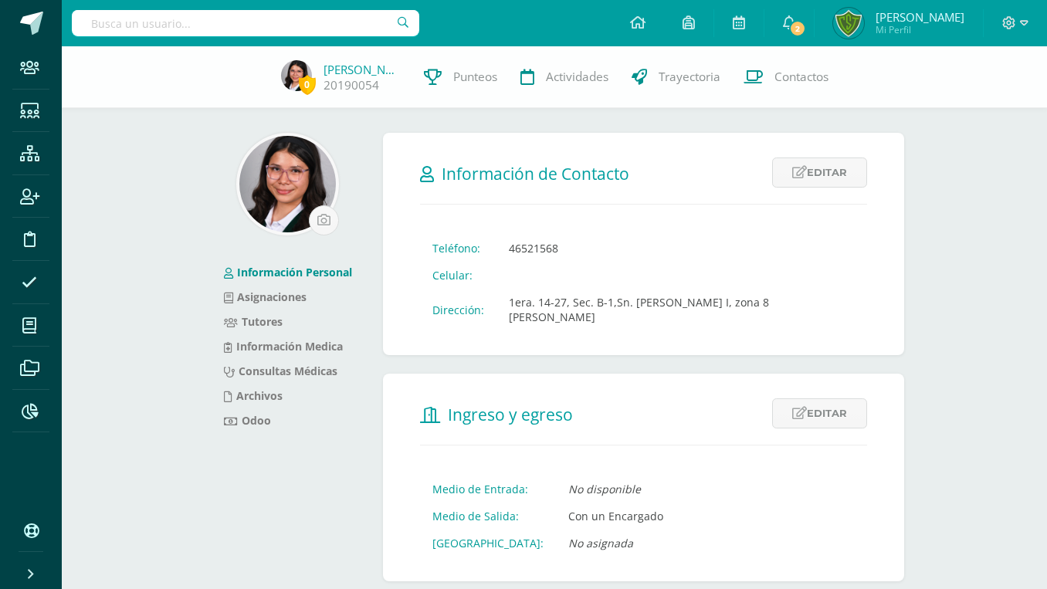
click at [169, 20] on input "text" at bounding box center [246, 23] width 348 height 26
type input "Elida"
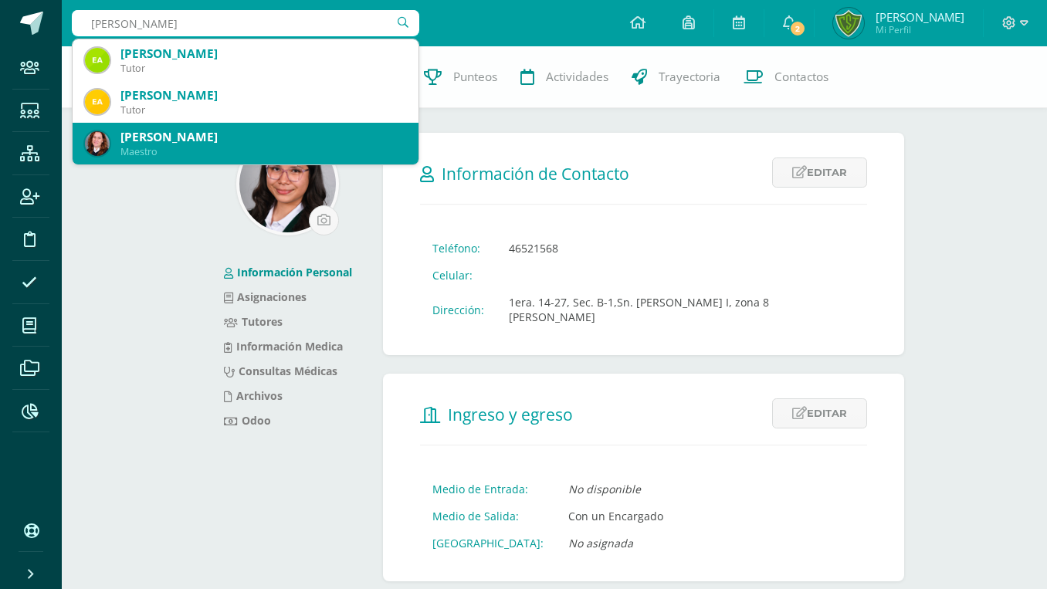
click at [161, 151] on div "Maestro" at bounding box center [263, 151] width 286 height 13
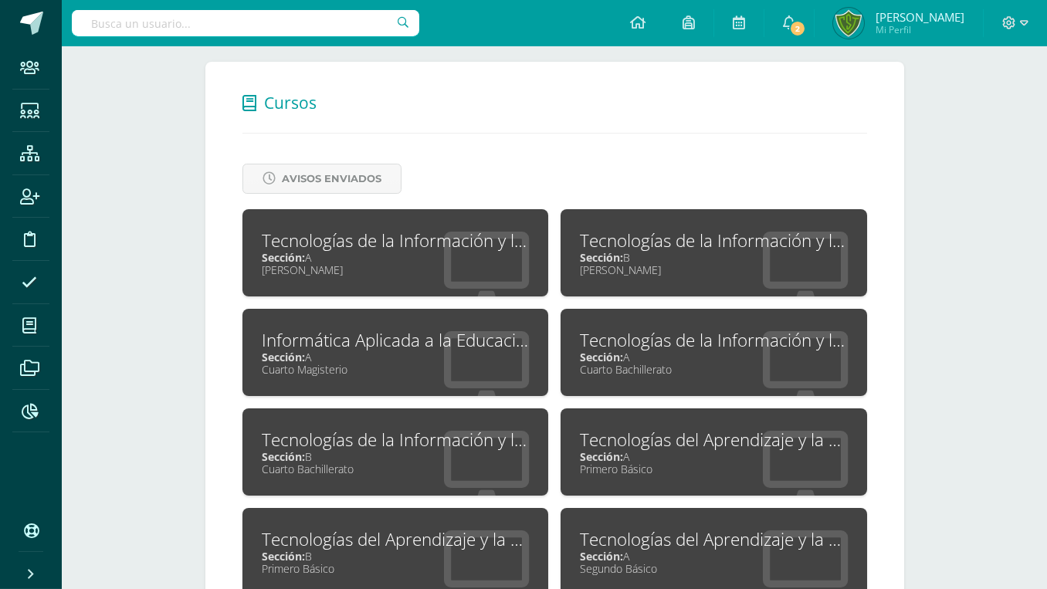
scroll to position [529, 0]
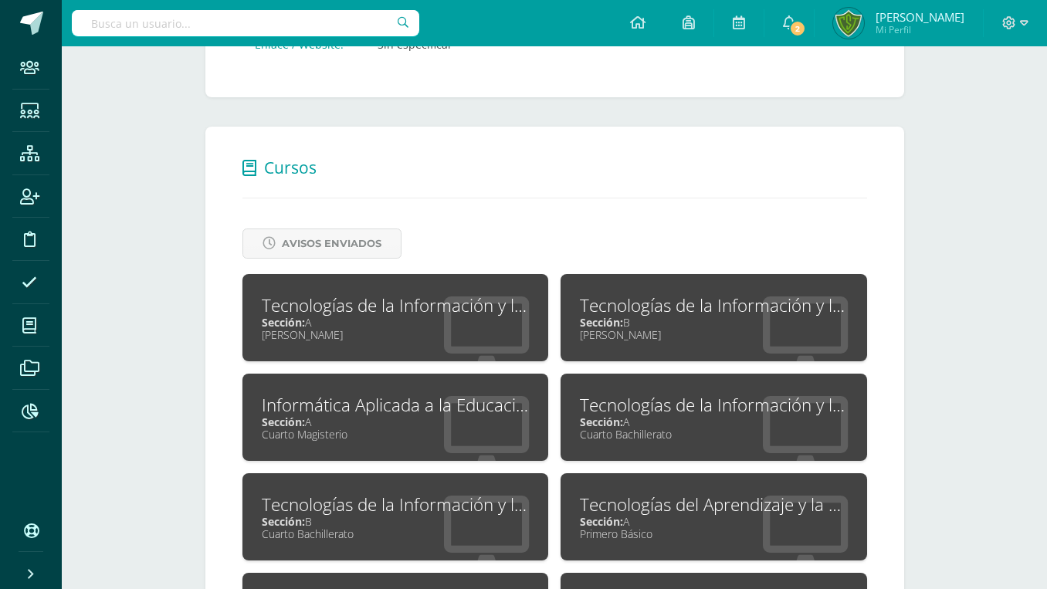
click at [670, 514] on div "Sección: A" at bounding box center [714, 521] width 268 height 15
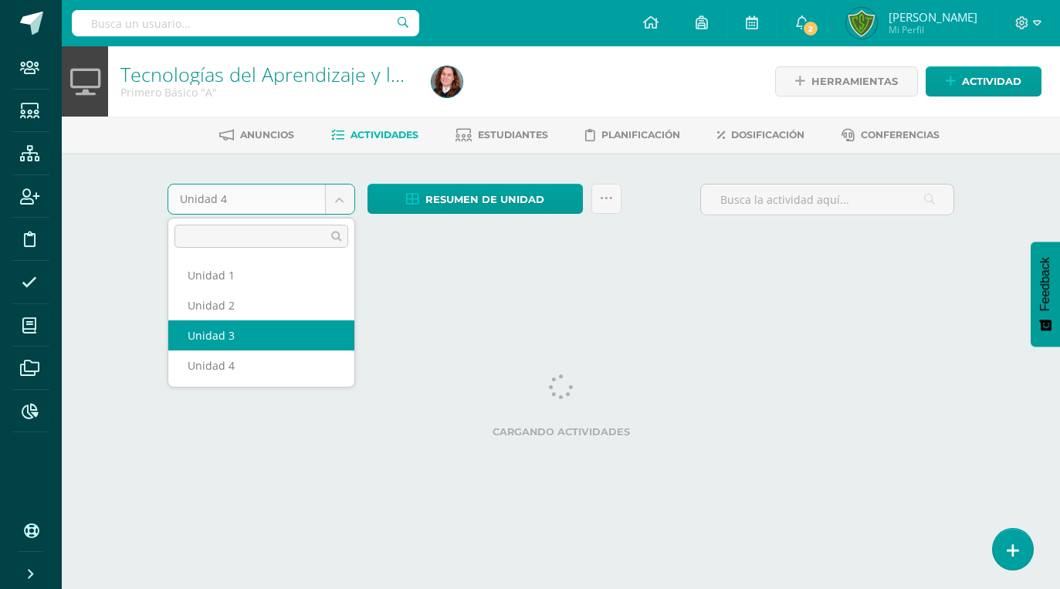
select select "Unidad 3"
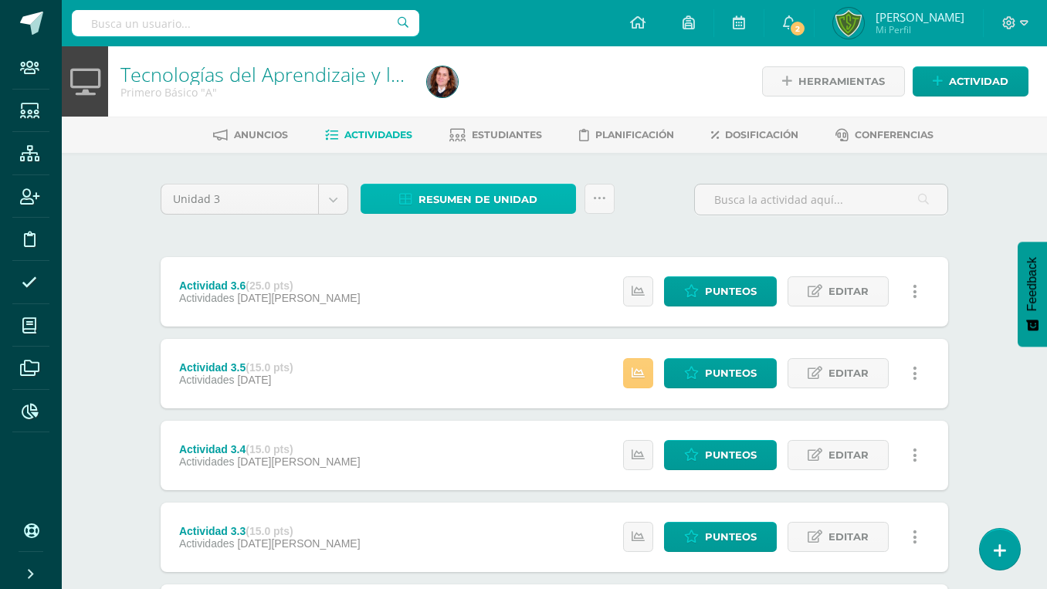
click at [410, 206] on link "Resumen de unidad" at bounding box center [468, 199] width 215 height 30
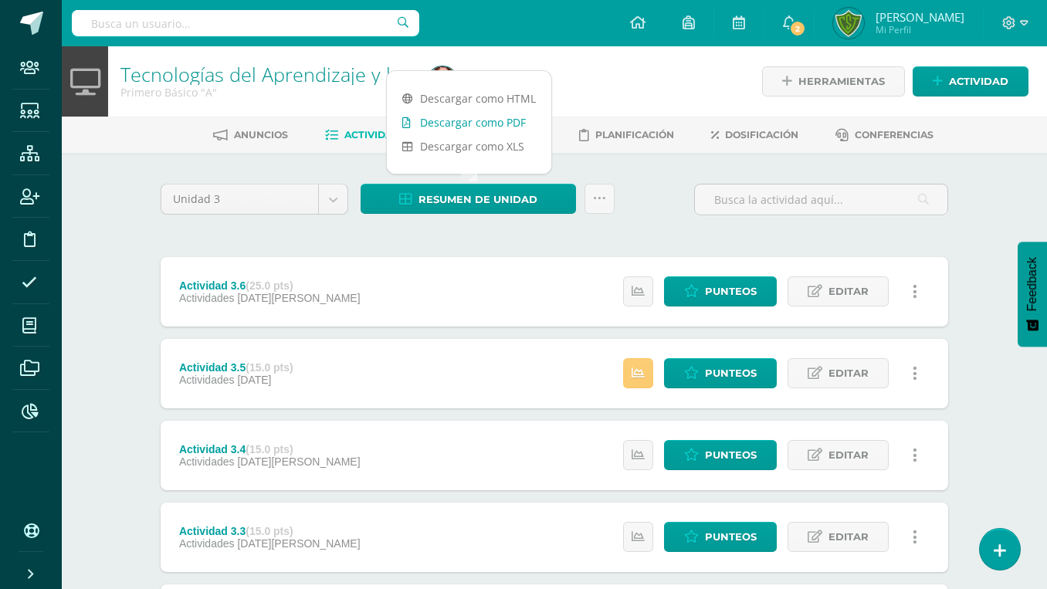
click at [435, 131] on link "Descargar como PDF" at bounding box center [469, 122] width 165 height 24
click at [577, 76] on div at bounding box center [577, 81] width 313 height 70
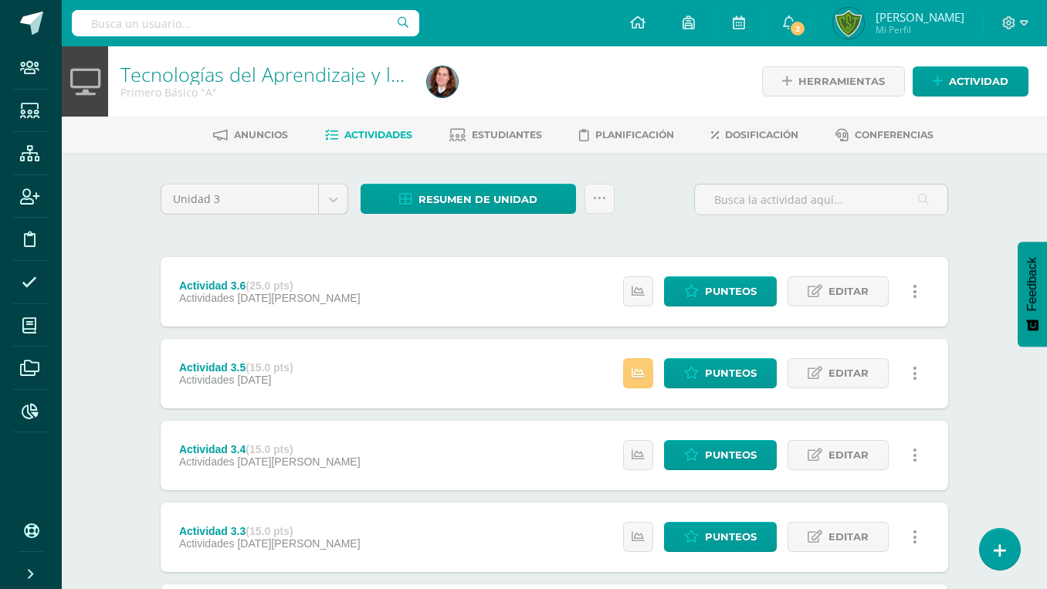
click at [455, 88] on img at bounding box center [442, 81] width 31 height 31
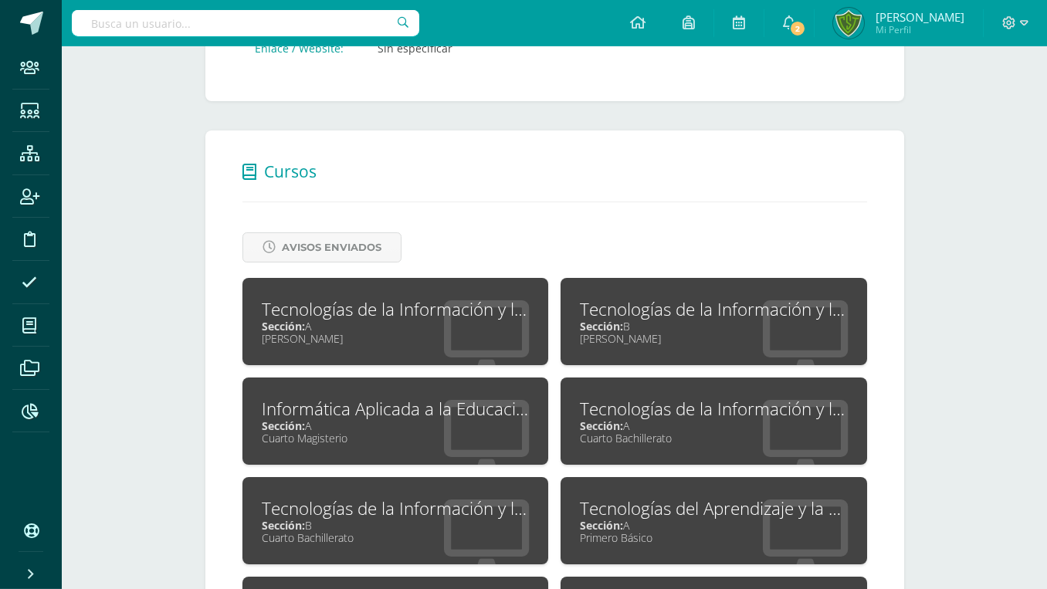
scroll to position [551, 0]
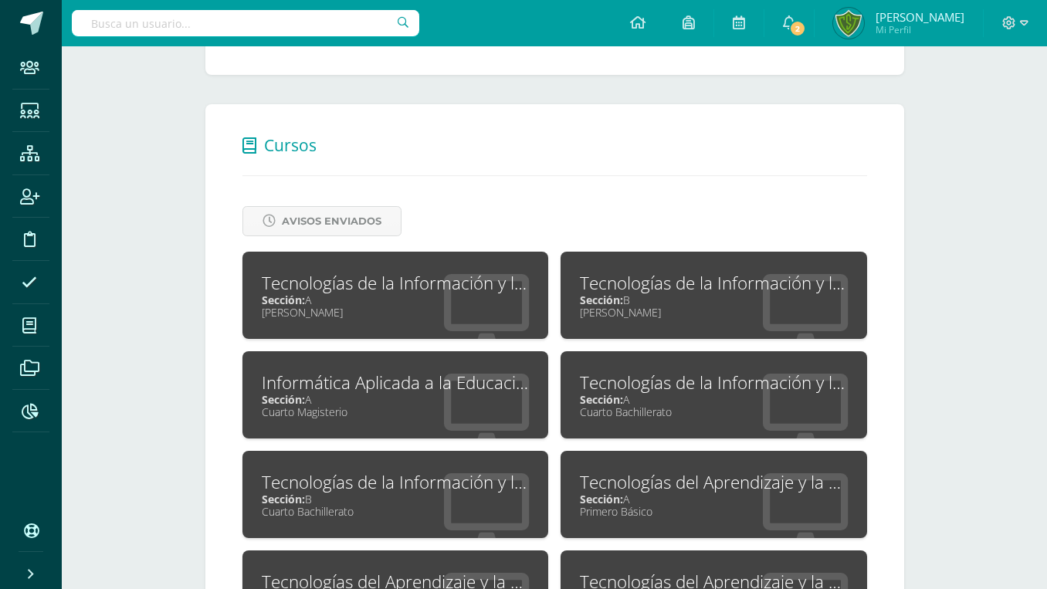
click at [402, 570] on div "Tecnologías del Aprendizaje y la Comunicación" at bounding box center [396, 582] width 268 height 24
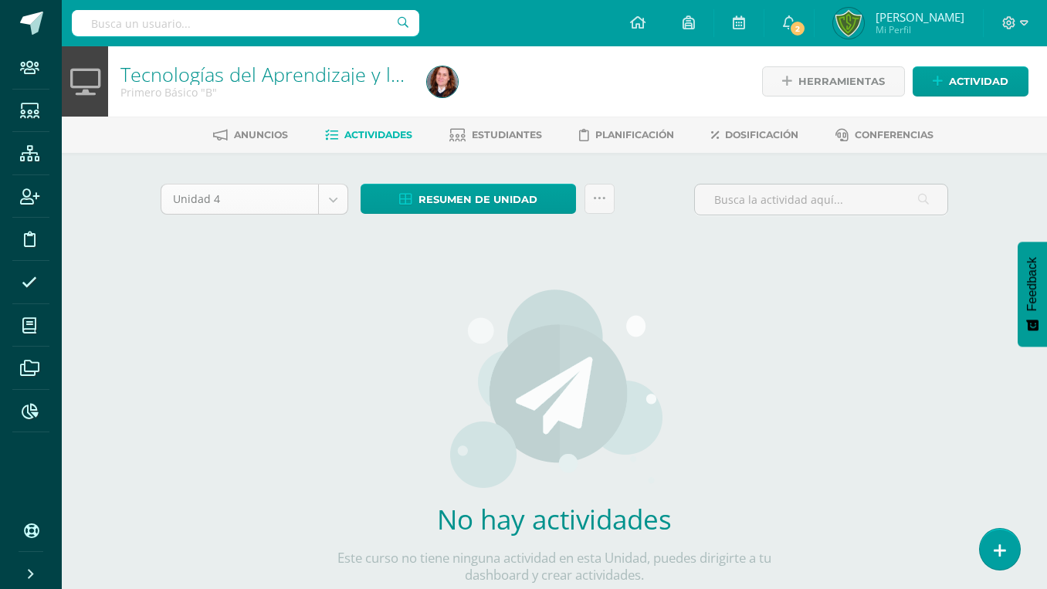
click at [237, 200] on body "Staff Estudiantes Estructura Inscripción Disciplina Asistencia Mis cursos Archi…" at bounding box center [523, 331] width 1047 height 663
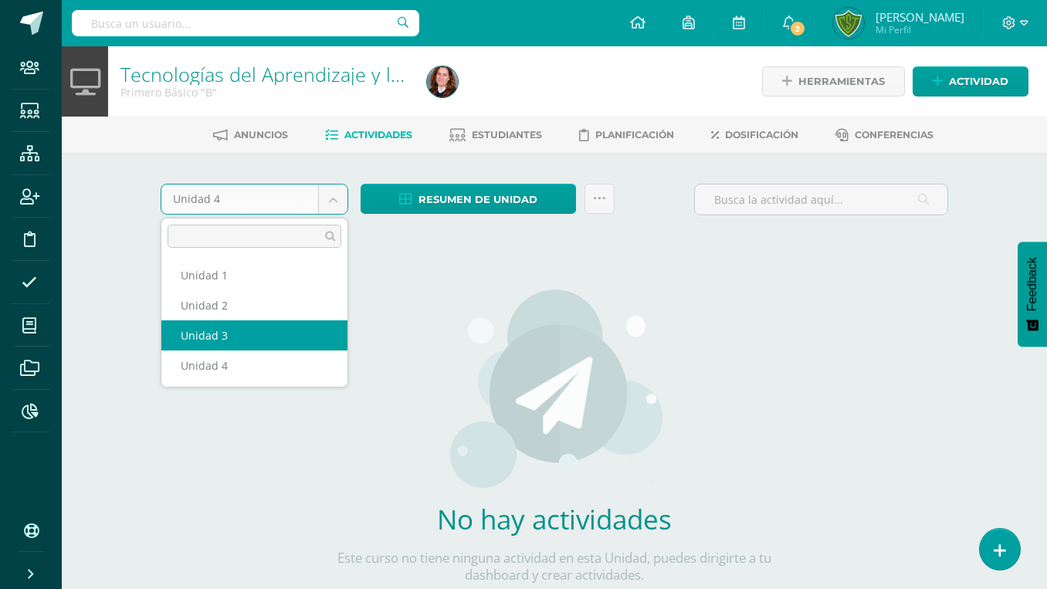
select select "Unidad 3"
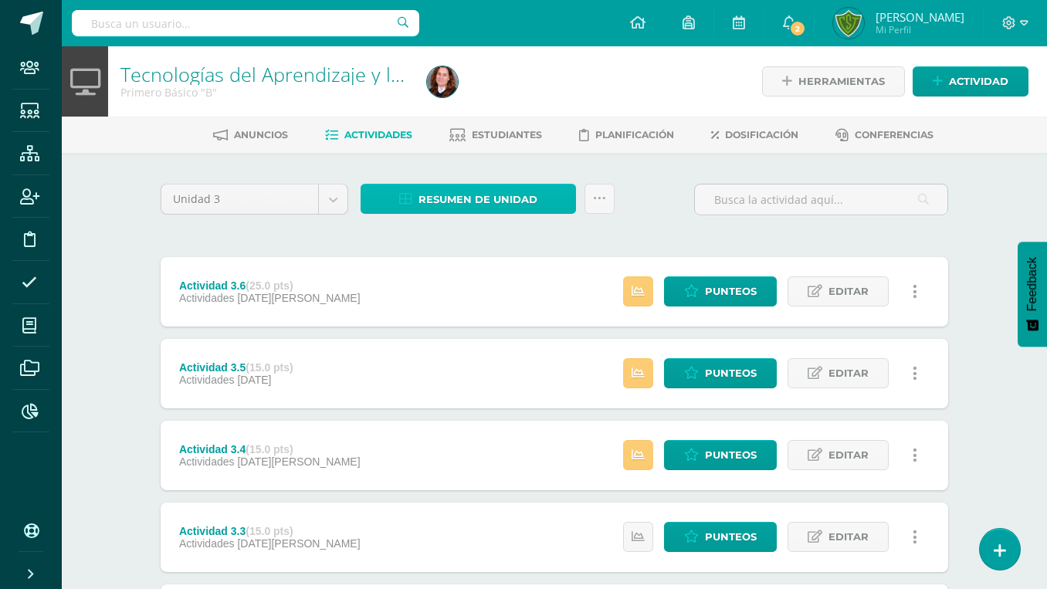
click at [460, 194] on span "Resumen de unidad" at bounding box center [478, 199] width 119 height 29
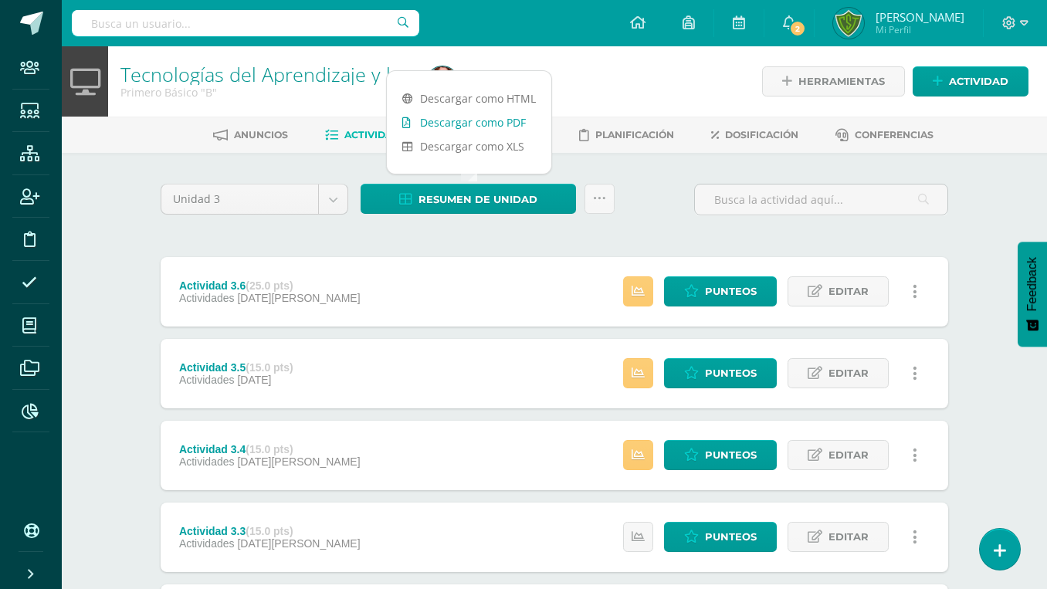
click at [487, 115] on link "Descargar como PDF" at bounding box center [469, 122] width 165 height 24
click at [619, 79] on div at bounding box center [577, 81] width 313 height 70
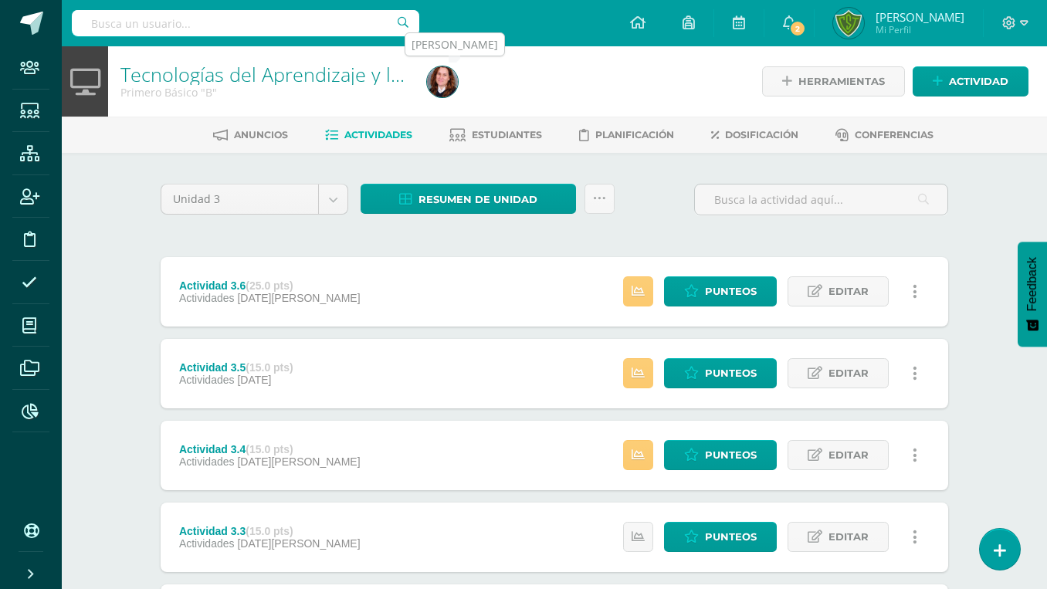
click at [439, 82] on img at bounding box center [442, 81] width 31 height 31
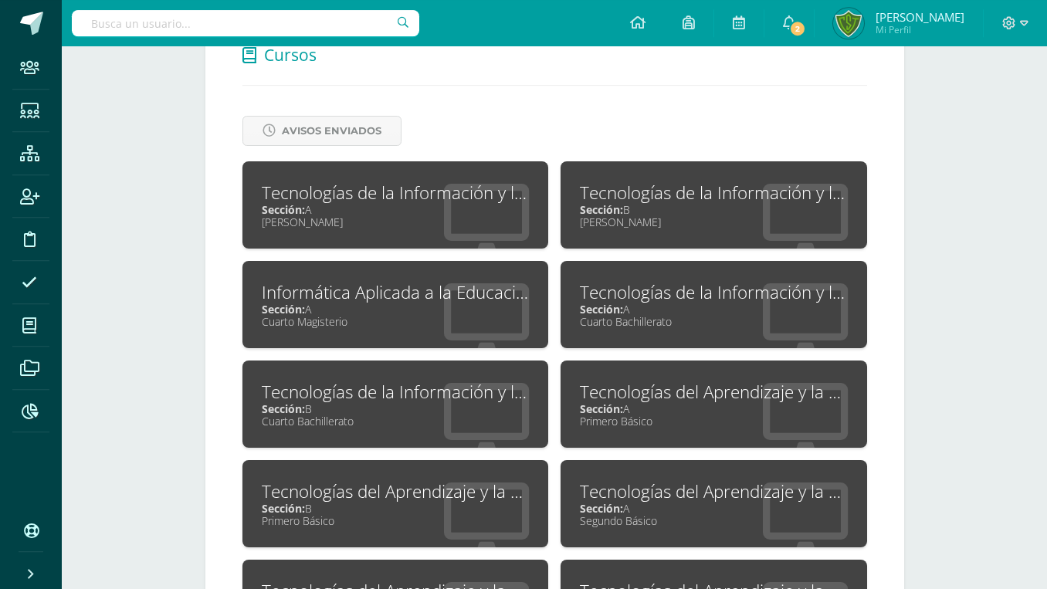
scroll to position [709, 0]
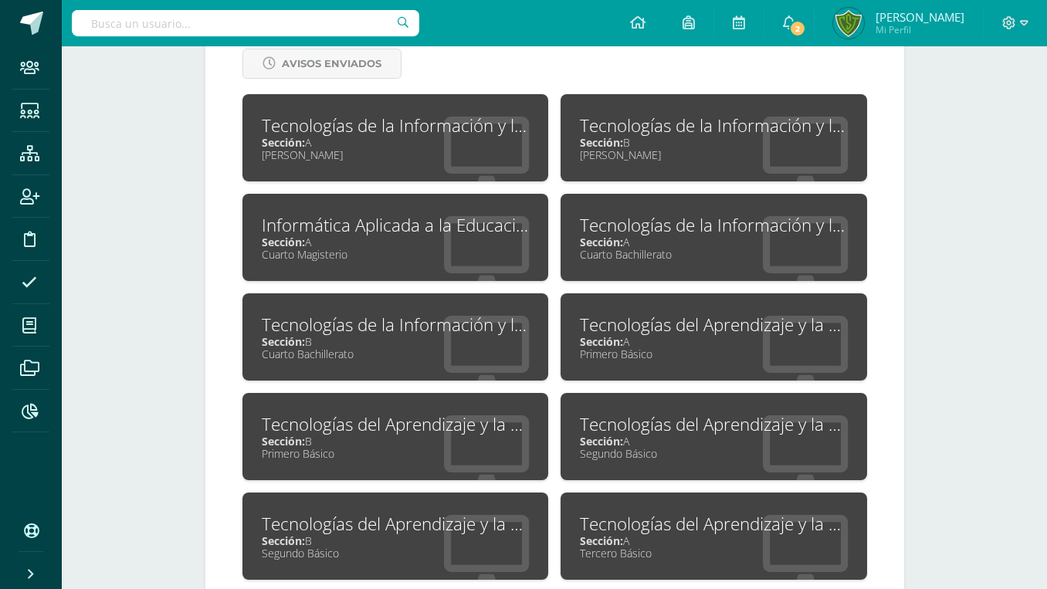
click at [633, 412] on div "Tecnologías del Aprendizaje y la Comunicación" at bounding box center [714, 424] width 268 height 24
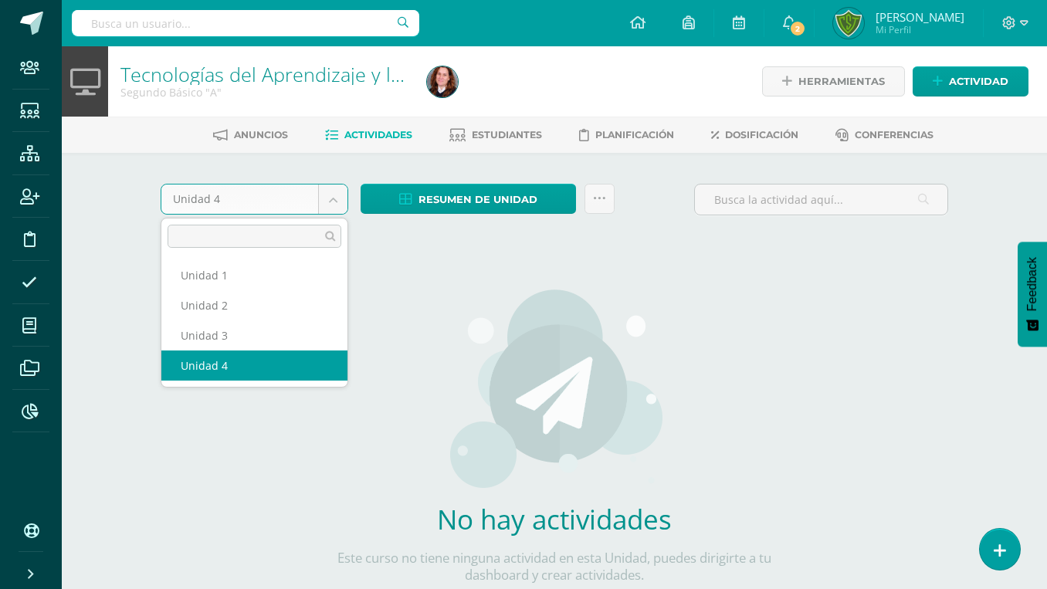
click at [241, 208] on body "Staff Estudiantes Estructura Inscripción Disciplina Asistencia Mis cursos Archi…" at bounding box center [523, 331] width 1047 height 663
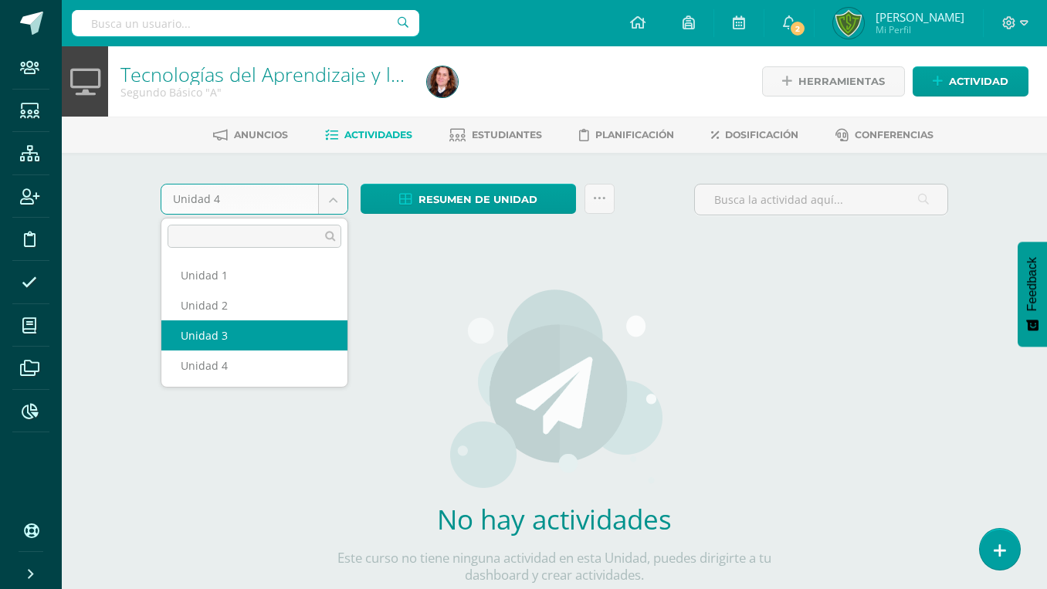
select select "Unidad 3"
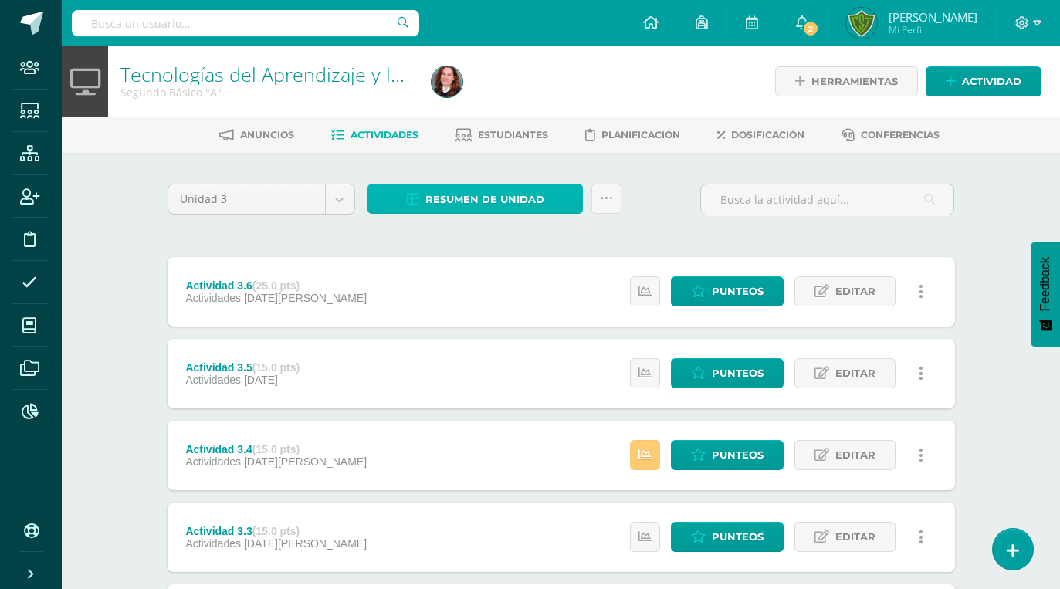
click at [433, 208] on span "Resumen de unidad" at bounding box center [485, 199] width 119 height 29
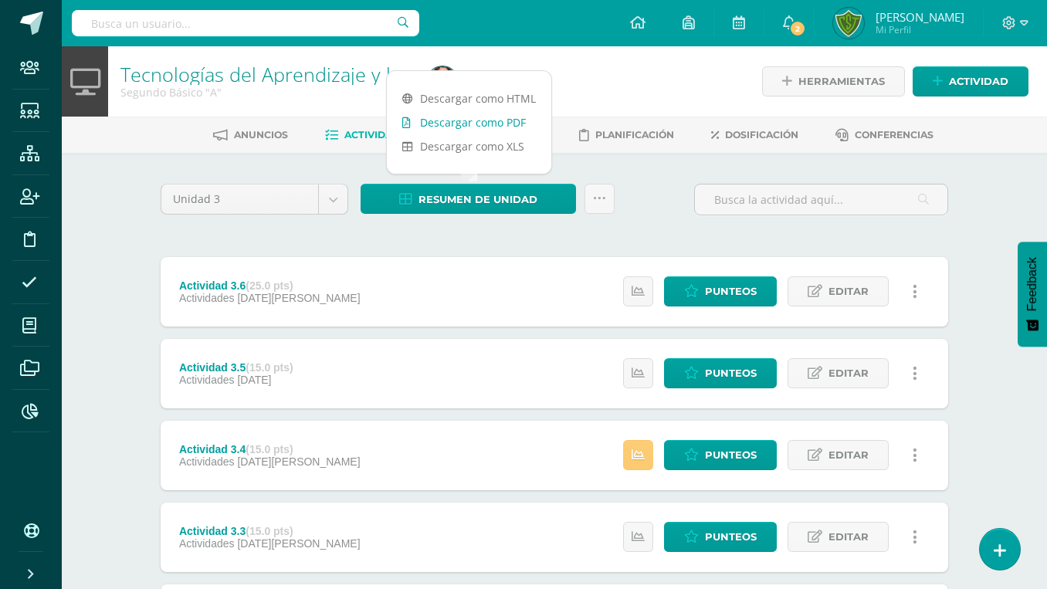
click at [456, 124] on link "Descargar como PDF" at bounding box center [469, 122] width 165 height 24
click at [578, 59] on div at bounding box center [577, 81] width 313 height 70
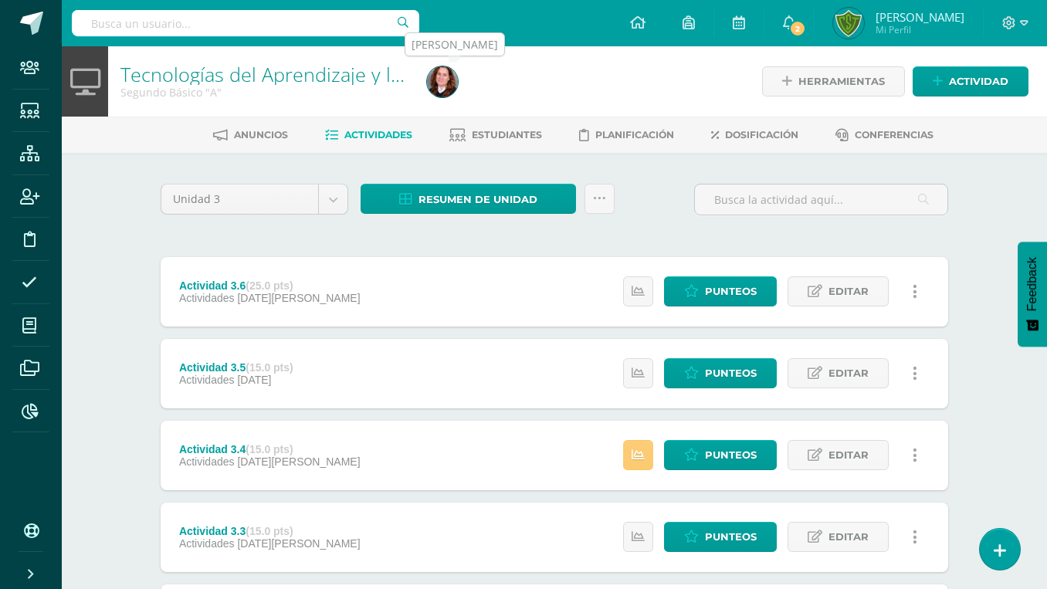
click at [457, 77] on img at bounding box center [442, 81] width 31 height 31
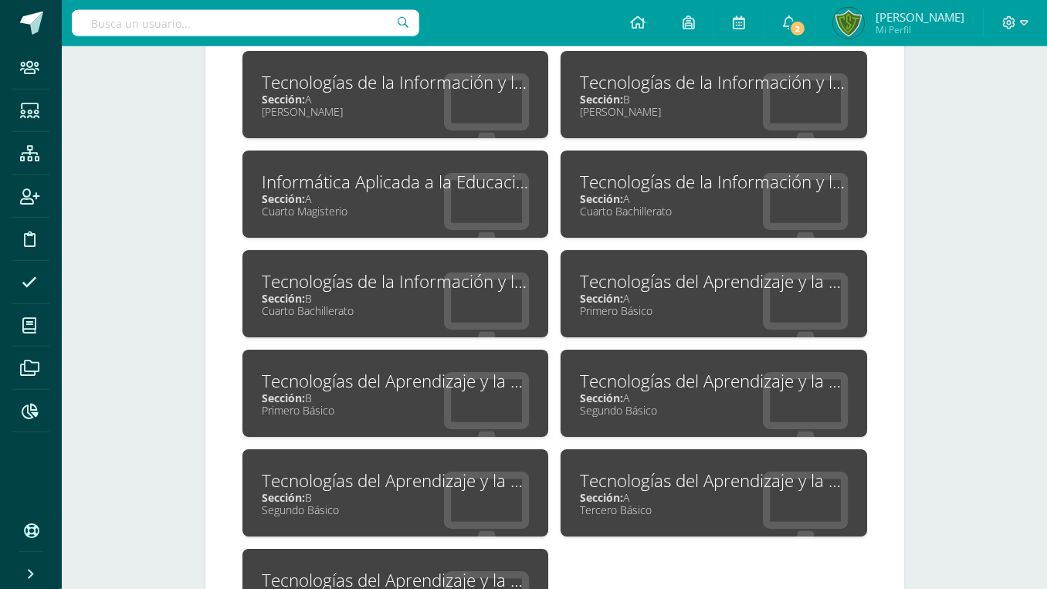
scroll to position [765, 0]
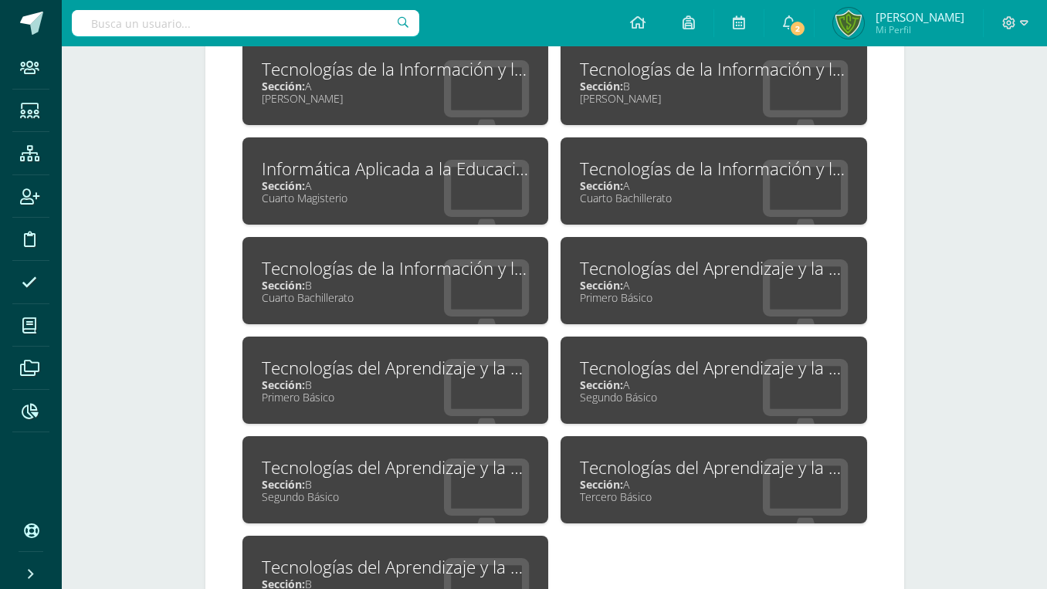
click at [434, 490] on div "Segundo Básico" at bounding box center [396, 497] width 268 height 15
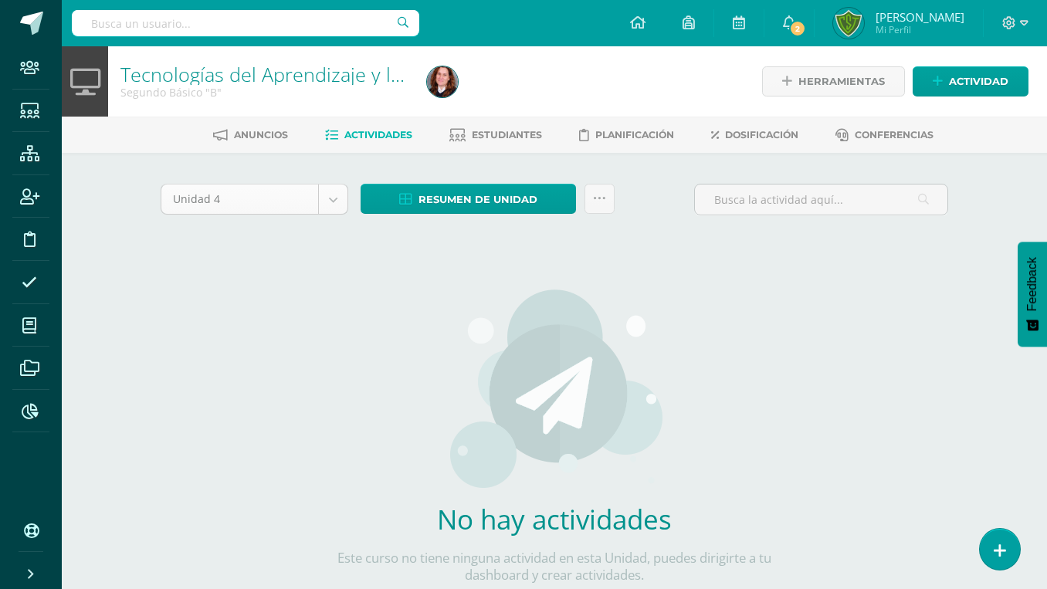
click at [188, 211] on body "Staff Estudiantes Estructura Inscripción Disciplina Asistencia Mis cursos Archi…" at bounding box center [523, 331] width 1047 height 663
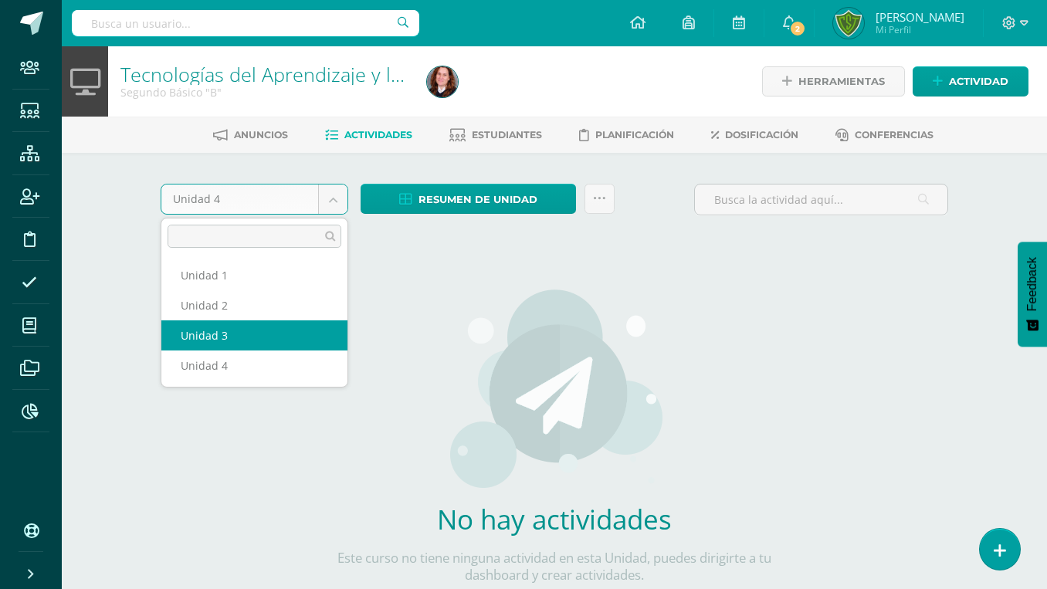
select select "Unidad 3"
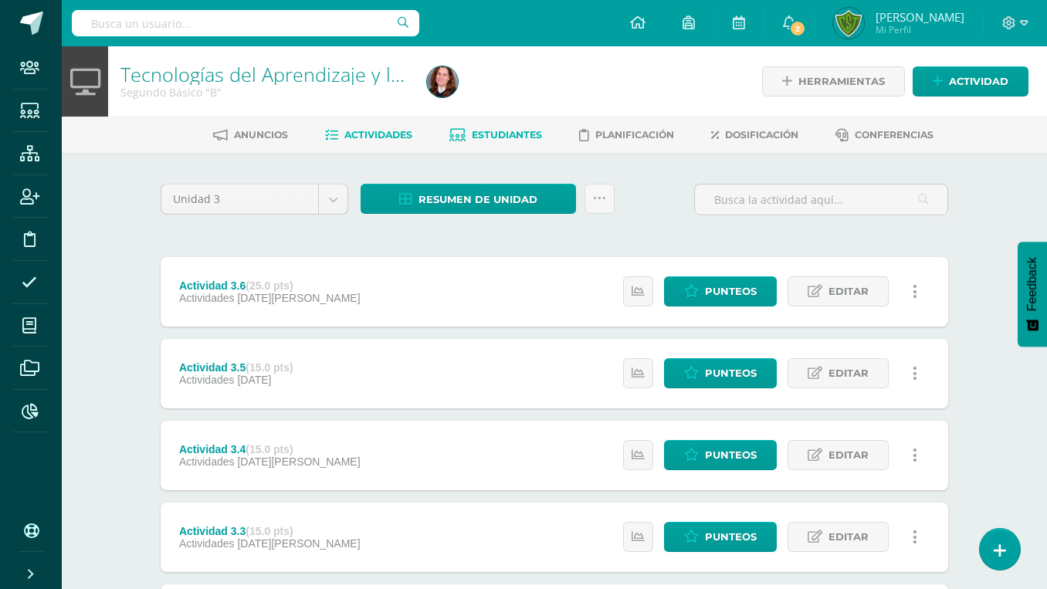
click at [507, 134] on span "Estudiantes" at bounding box center [507, 135] width 70 height 12
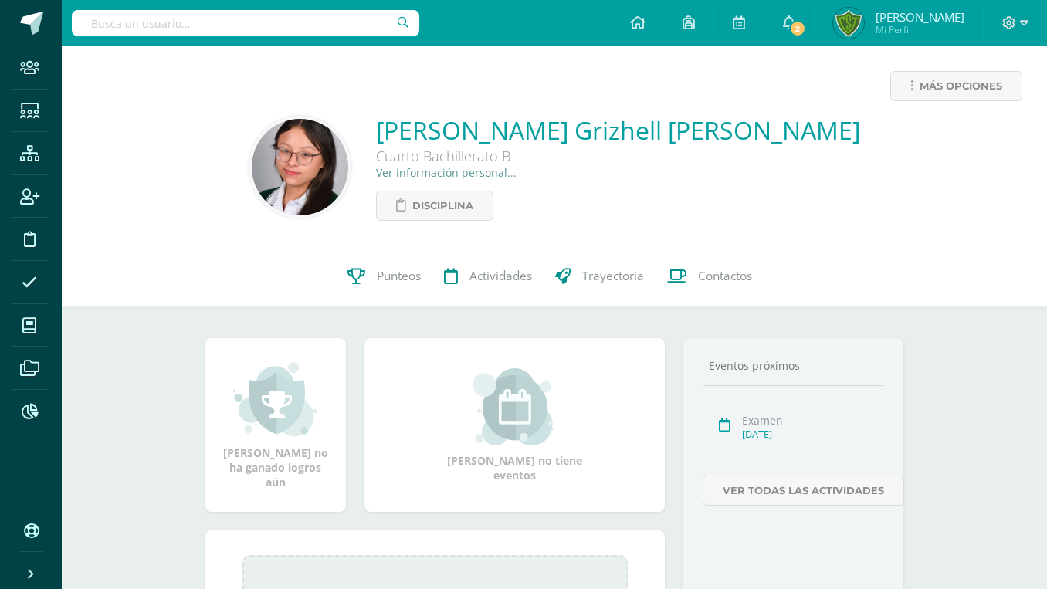
click at [179, 22] on input "text" at bounding box center [246, 23] width 348 height 26
type input "Elida"
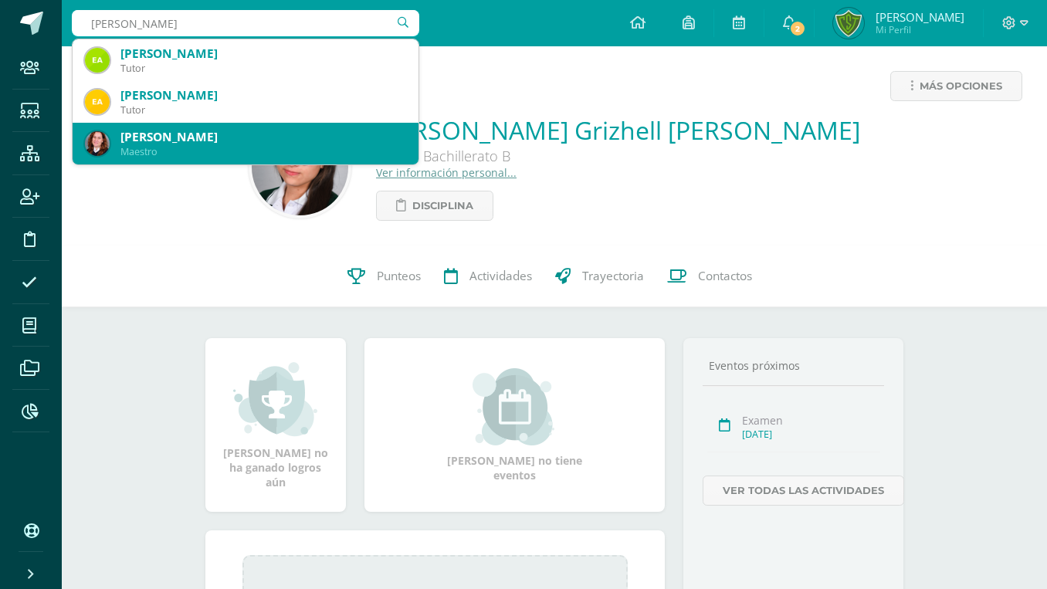
click at [219, 144] on div "[PERSON_NAME]" at bounding box center [263, 137] width 286 height 16
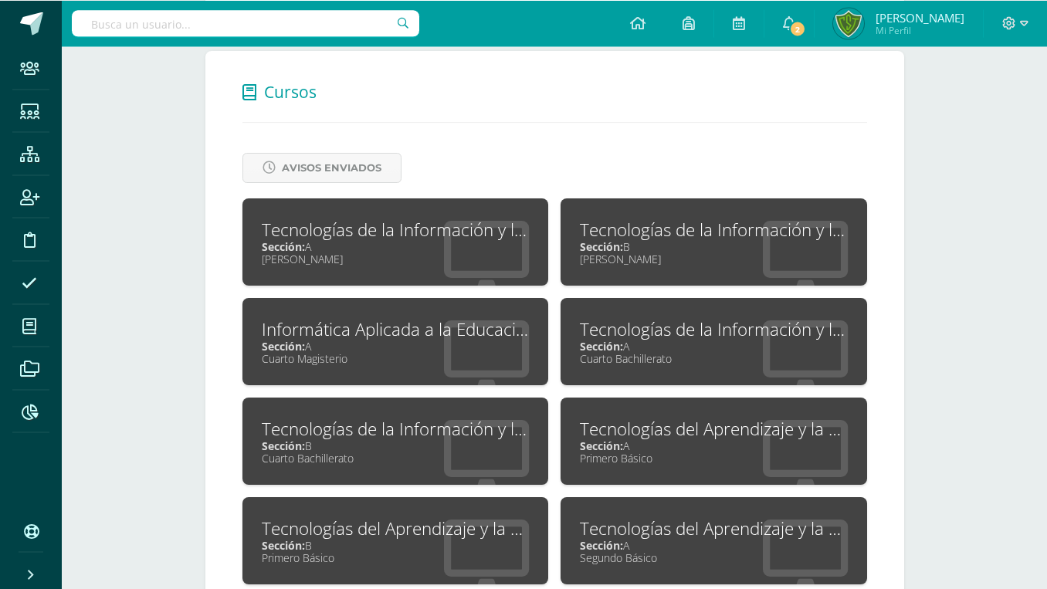
scroll to position [630, 0]
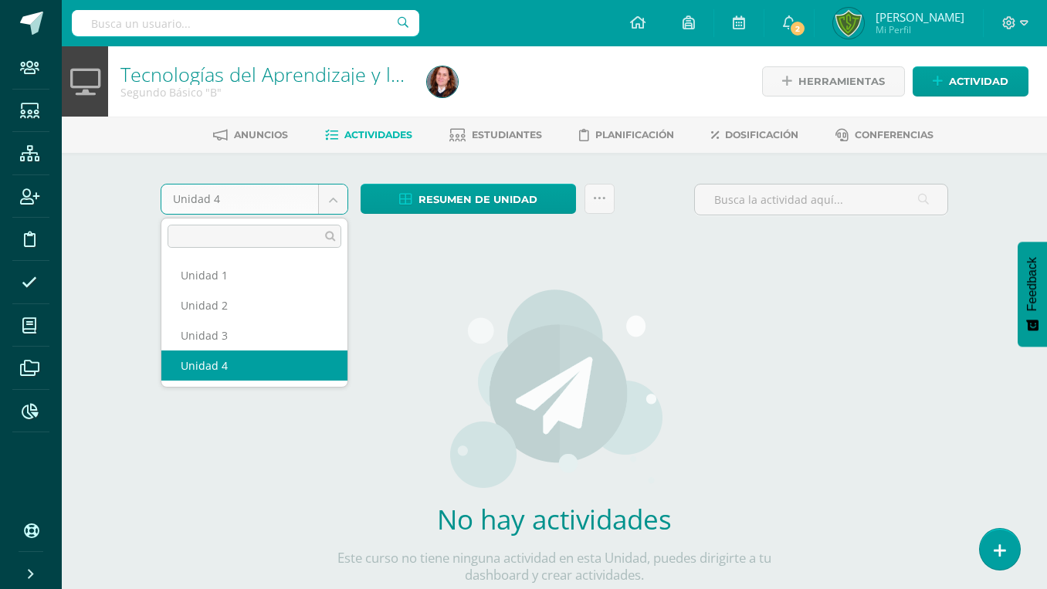
click at [239, 202] on body "Staff Estudiantes Estructura Inscripción Disciplina Asistencia Mis cursos Archi…" at bounding box center [523, 331] width 1047 height 663
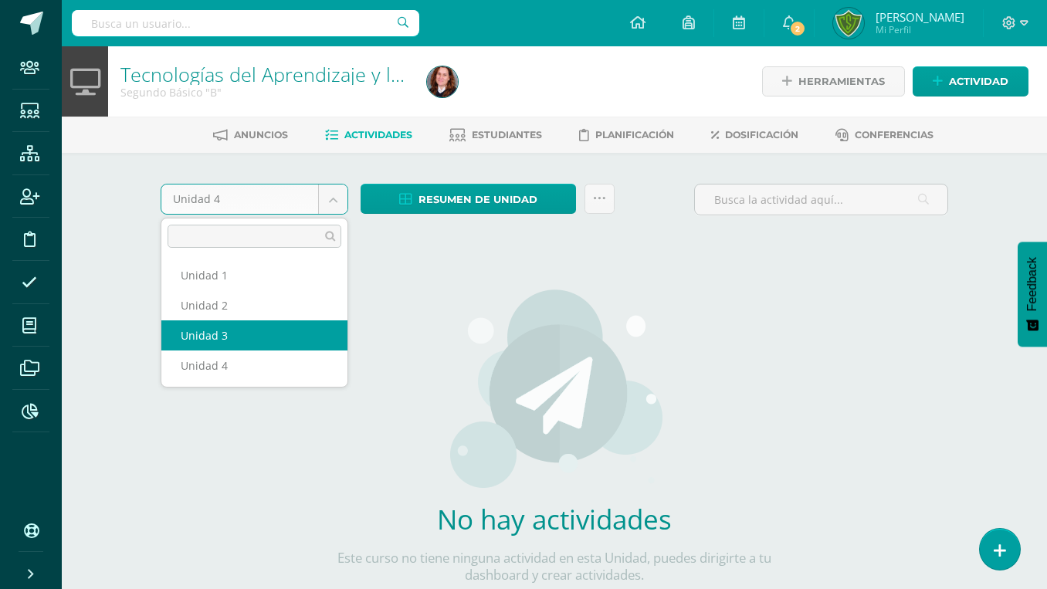
select select "Unidad 3"
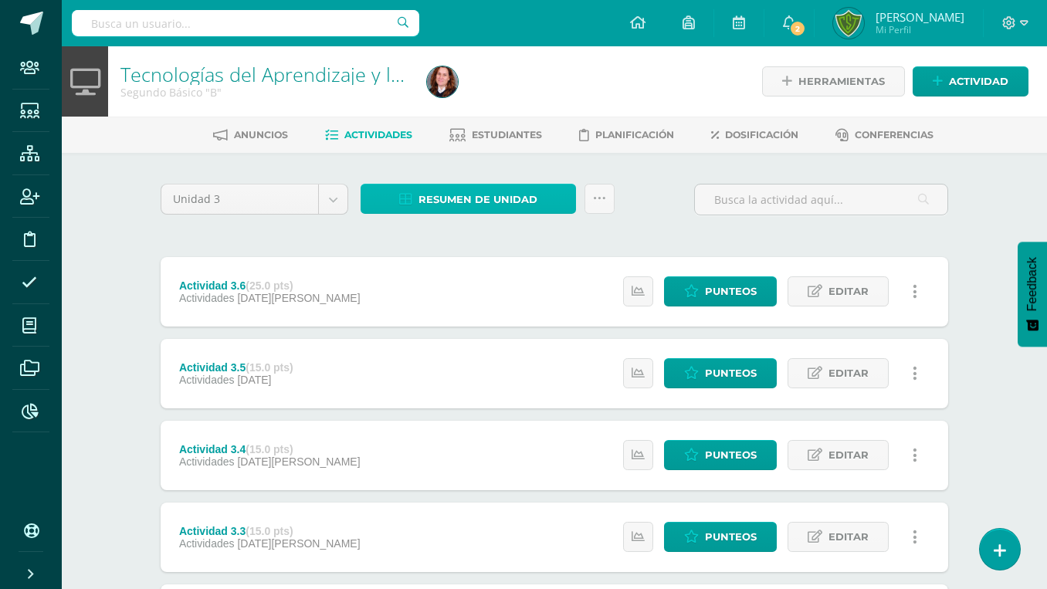
click at [443, 185] on span "Resumen de unidad" at bounding box center [478, 199] width 119 height 29
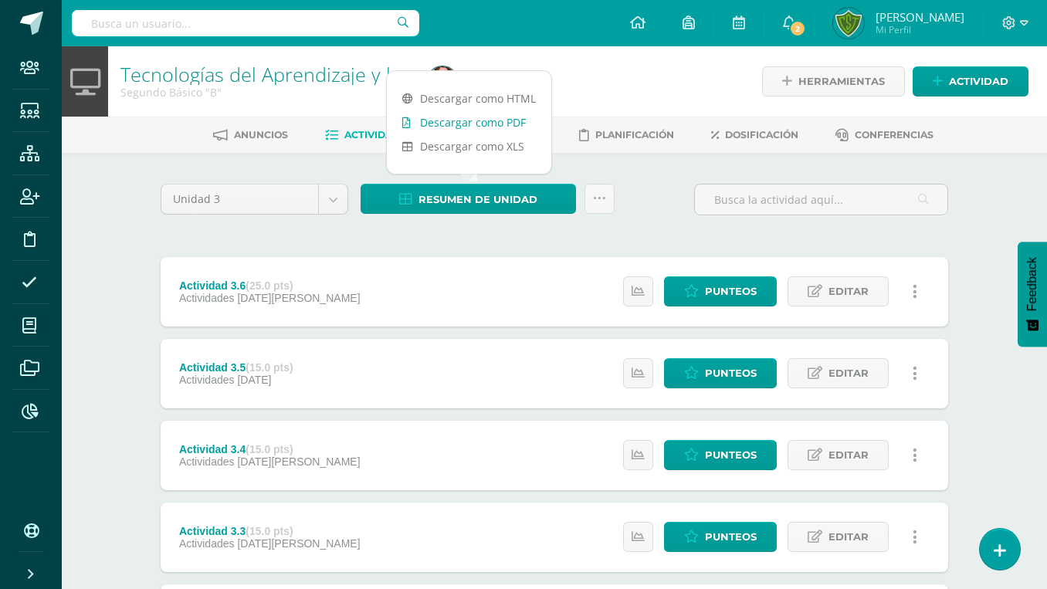
click at [456, 117] on link "Descargar como PDF" at bounding box center [469, 122] width 165 height 24
click at [621, 58] on div at bounding box center [577, 81] width 313 height 70
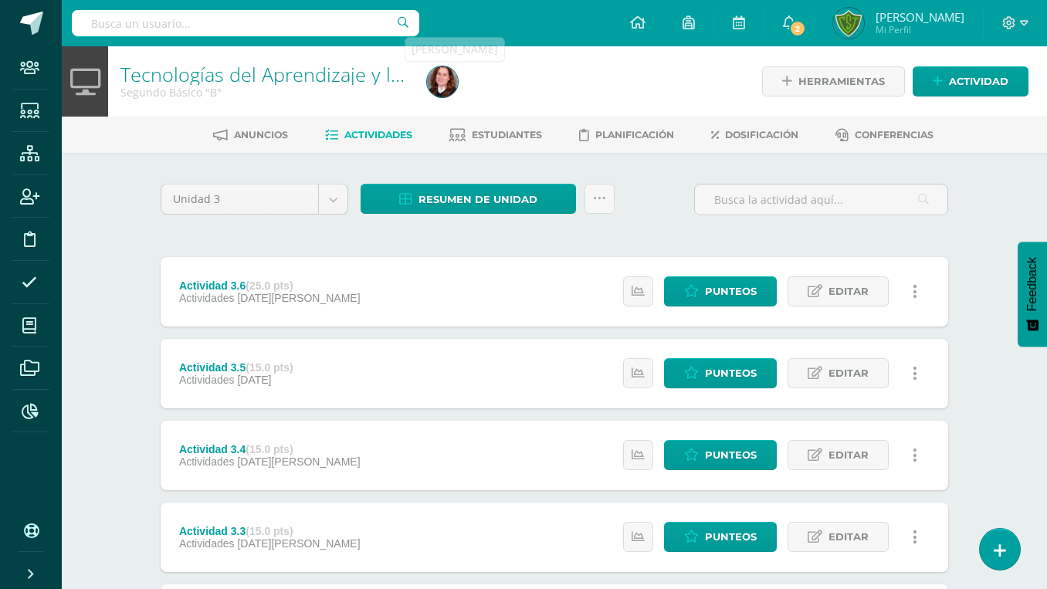
click at [447, 82] on img at bounding box center [442, 81] width 31 height 31
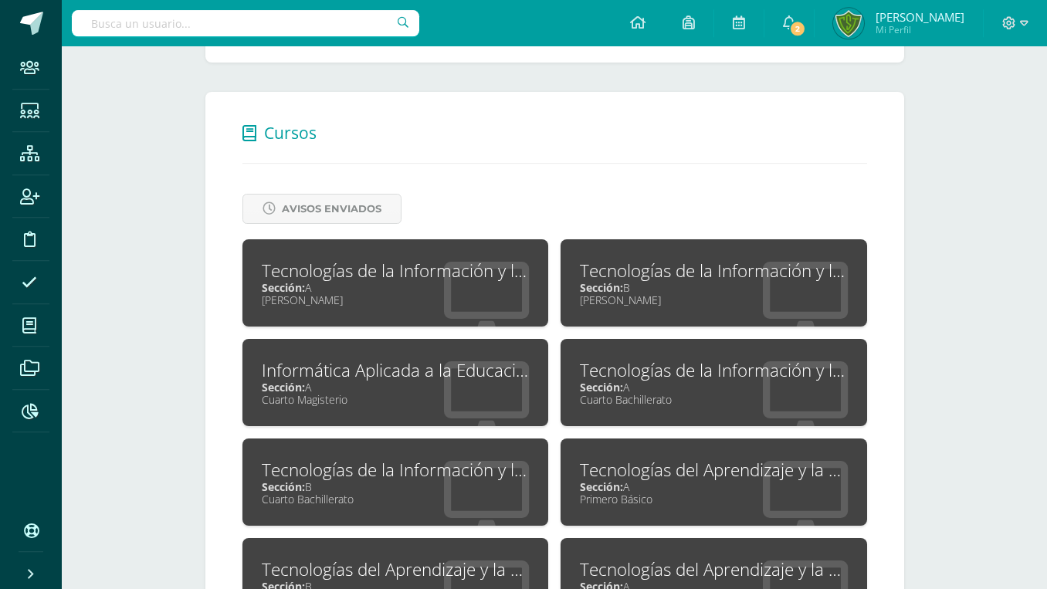
scroll to position [709, 0]
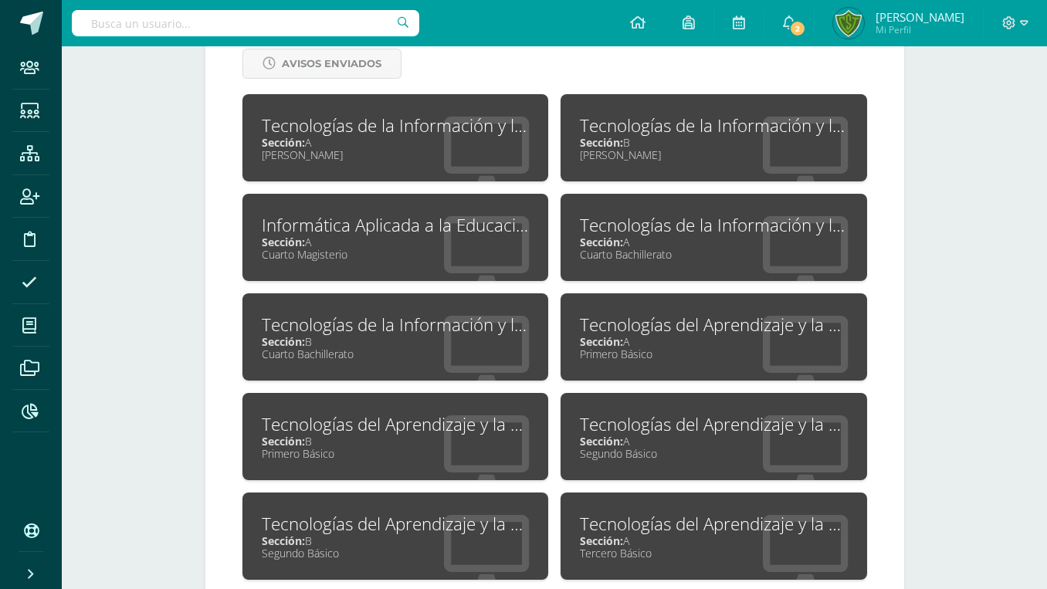
click at [598, 512] on div "Tecnologías del Aprendizaje y la Comunicación" at bounding box center [714, 524] width 268 height 24
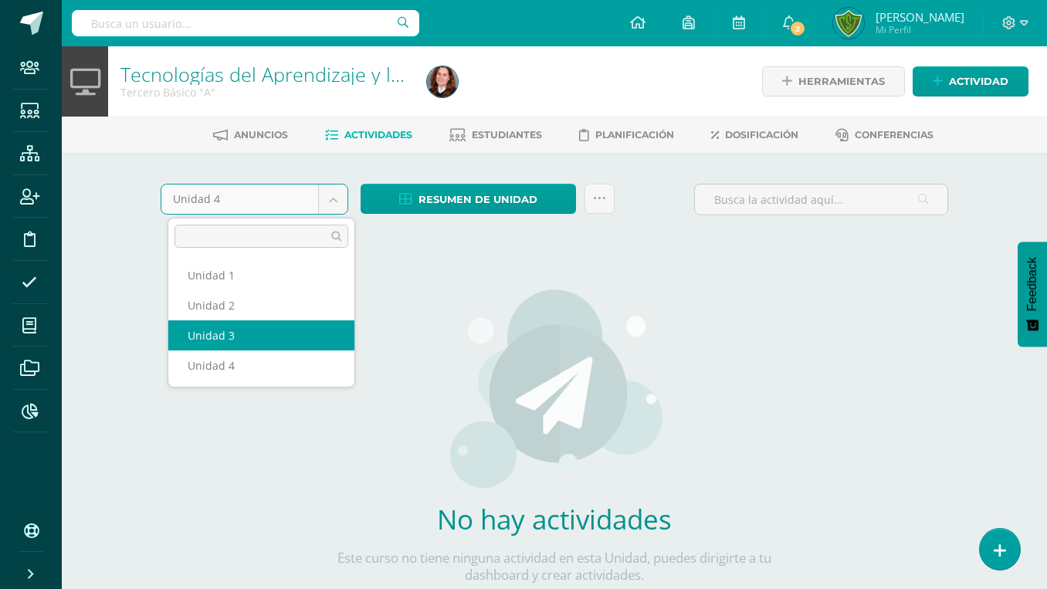
select select "Unidad 3"
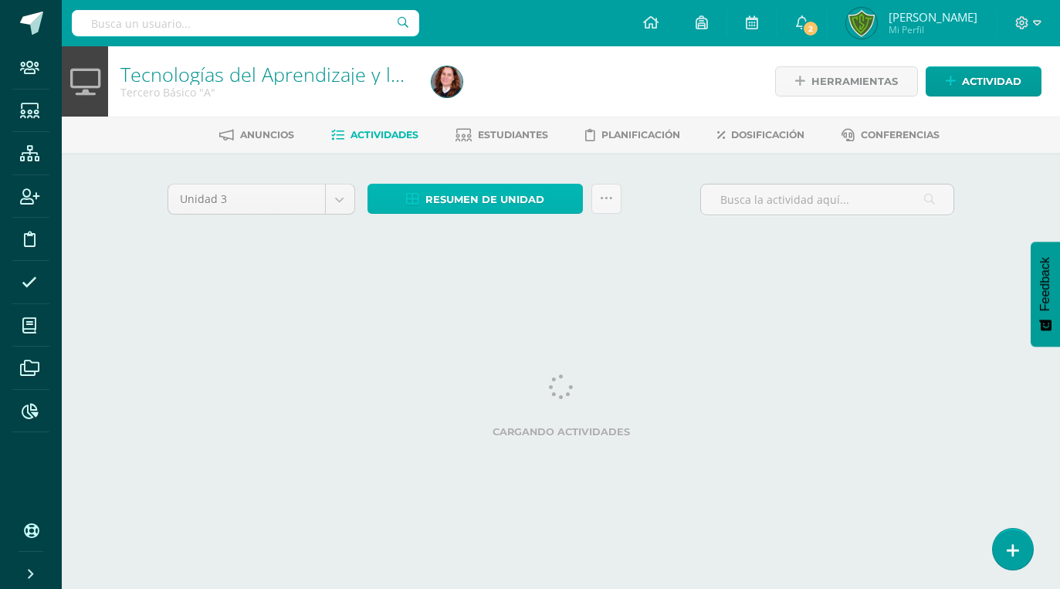
click at [441, 193] on span "Resumen de unidad" at bounding box center [485, 199] width 119 height 29
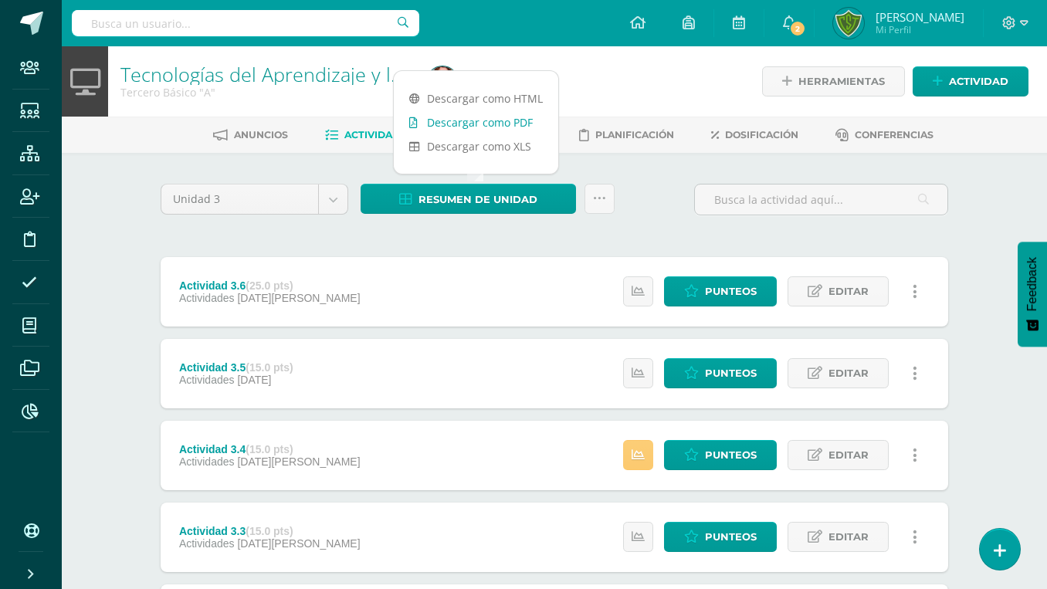
click at [471, 124] on link "Descargar como PDF" at bounding box center [476, 122] width 165 height 24
click at [595, 92] on div at bounding box center [577, 81] width 313 height 70
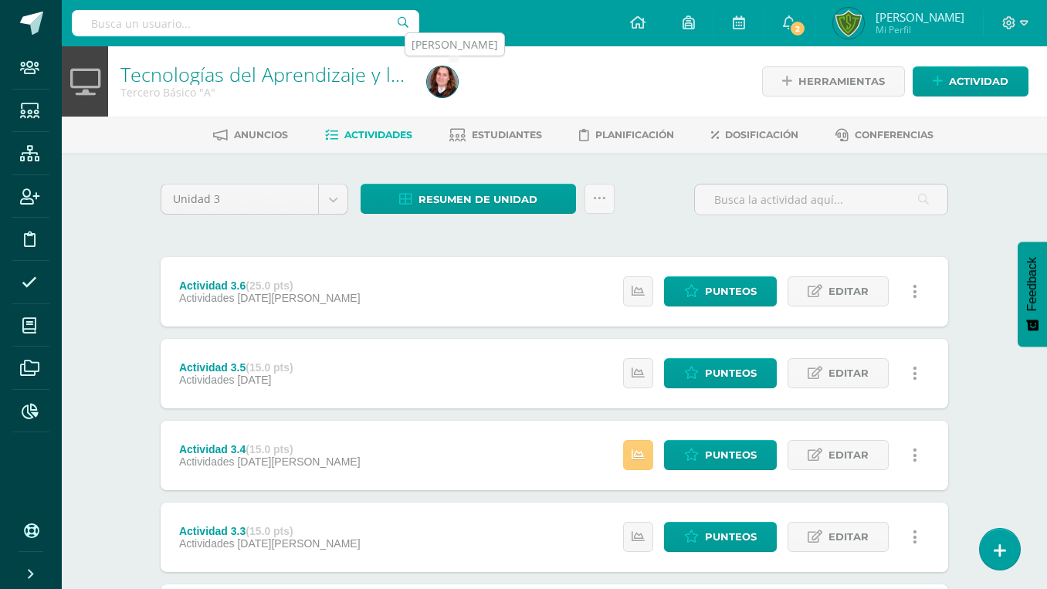
click at [433, 80] on img at bounding box center [442, 81] width 31 height 31
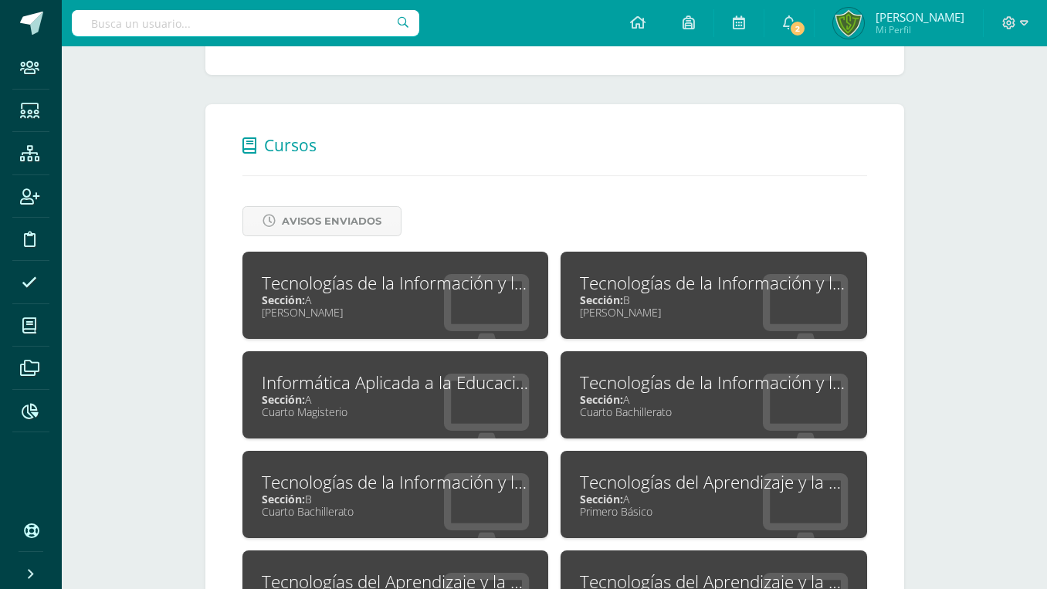
scroll to position [765, 0]
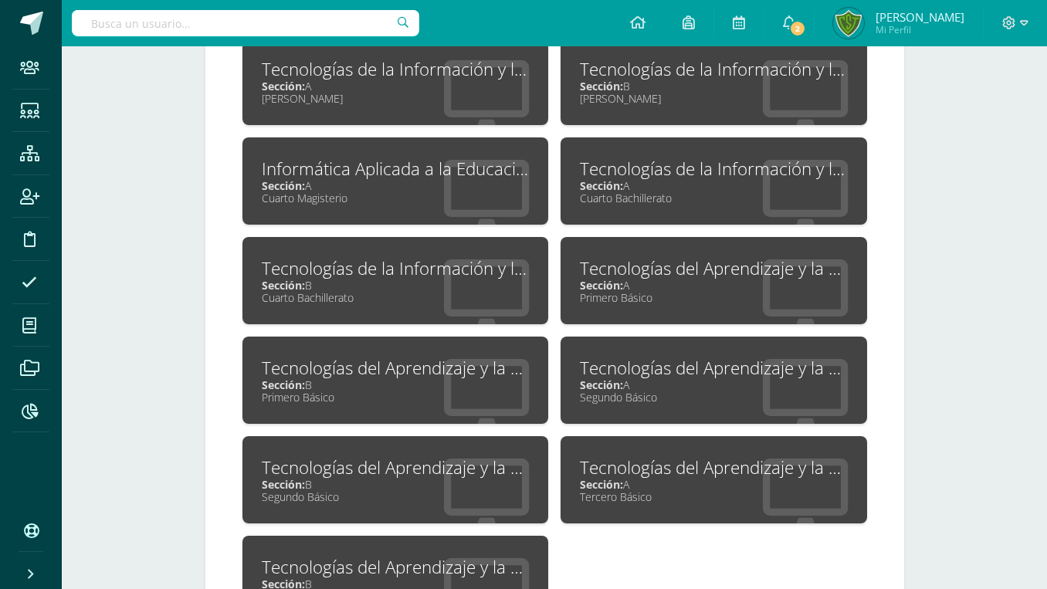
click at [376, 555] on div "Tecnologías del Aprendizaje y la Comunicación" at bounding box center [396, 567] width 268 height 24
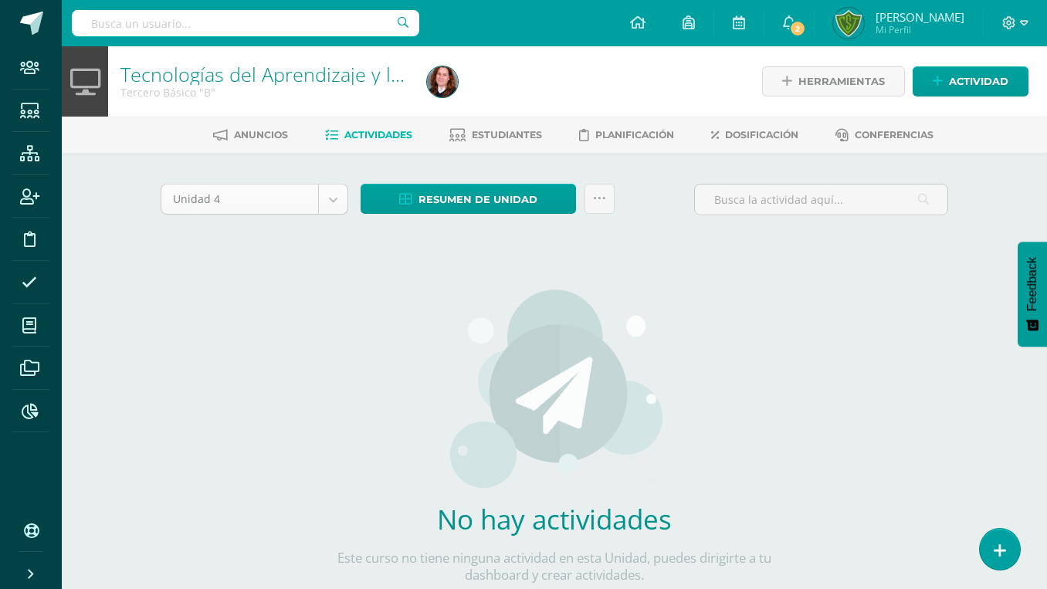
click at [214, 201] on body "Staff Estudiantes Estructura Inscripción Disciplina Asistencia Mis cursos Archi…" at bounding box center [523, 331] width 1047 height 663
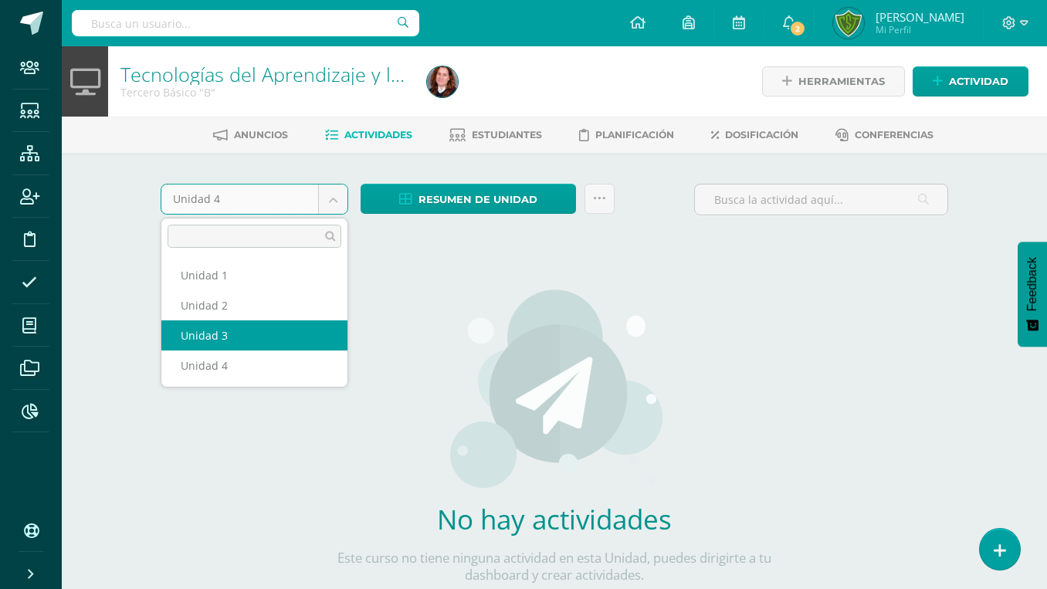
select select "Unidad 3"
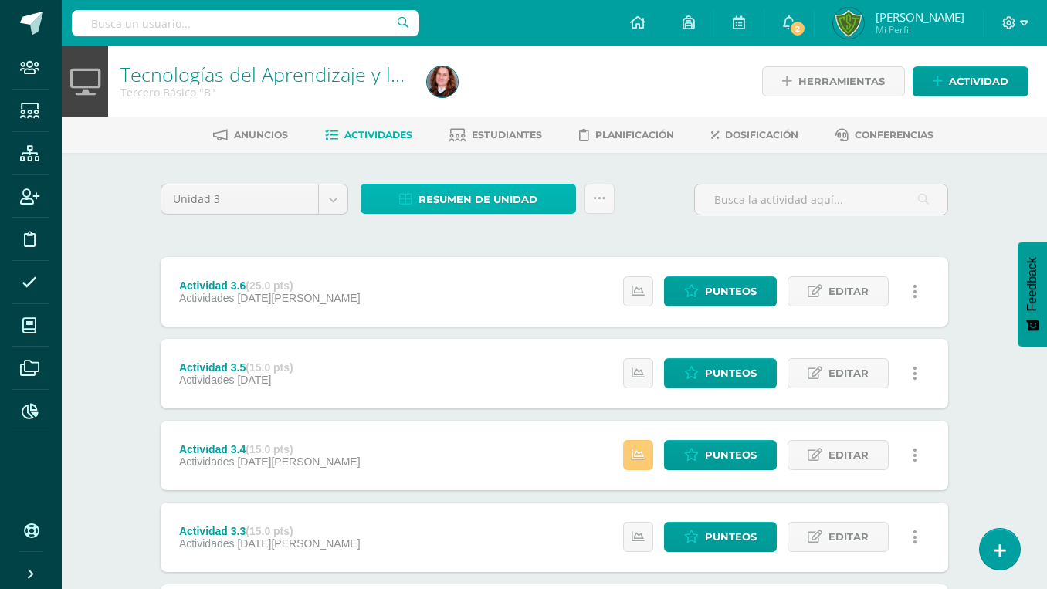
click at [463, 193] on span "Resumen de unidad" at bounding box center [478, 199] width 119 height 29
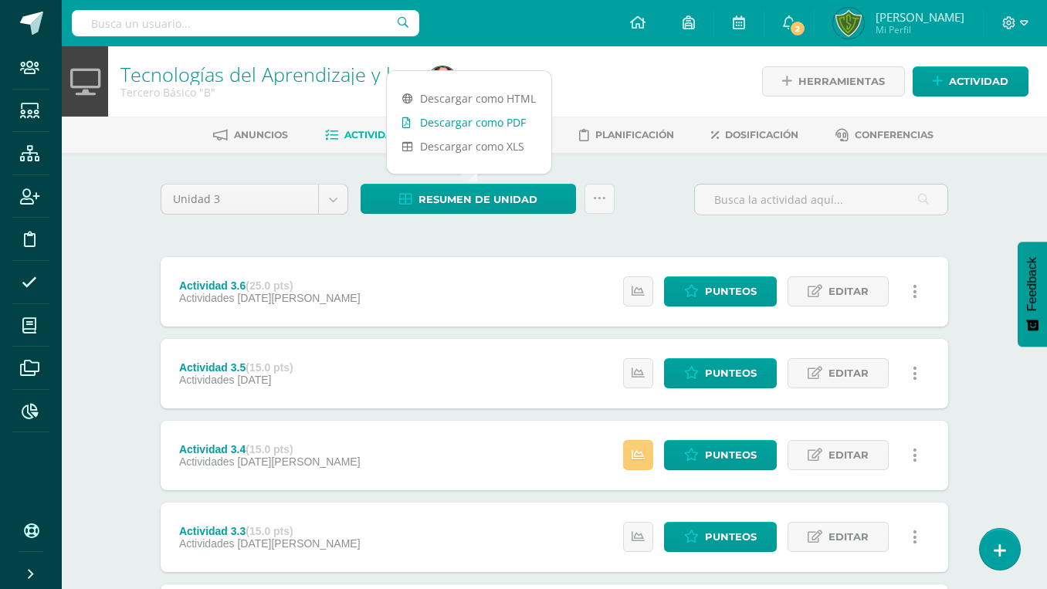
click at [459, 127] on link "Descargar como PDF" at bounding box center [469, 122] width 165 height 24
click at [578, 51] on div at bounding box center [577, 81] width 313 height 70
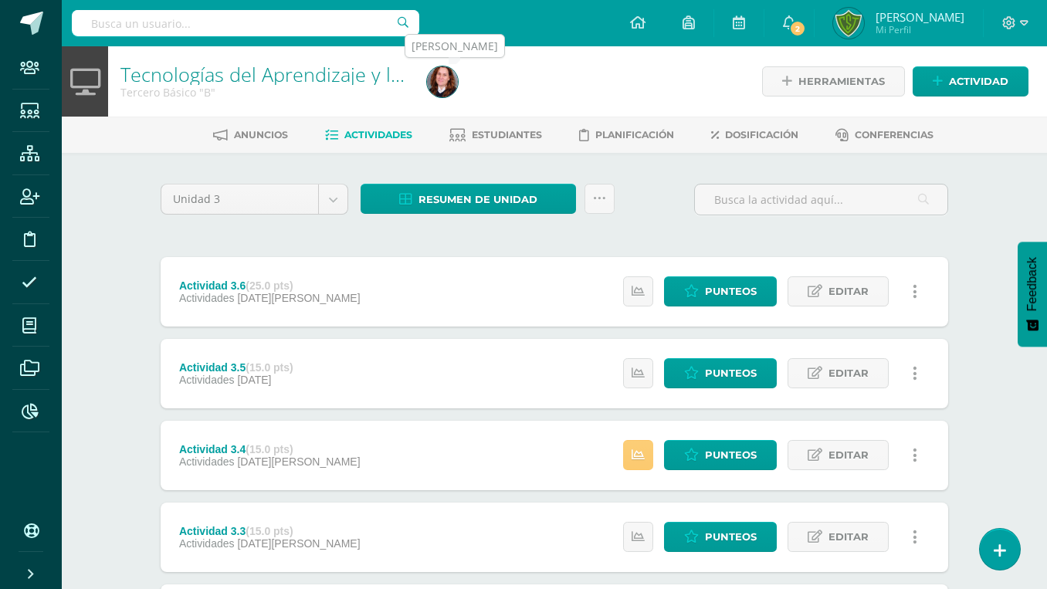
click at [436, 80] on img at bounding box center [442, 81] width 31 height 31
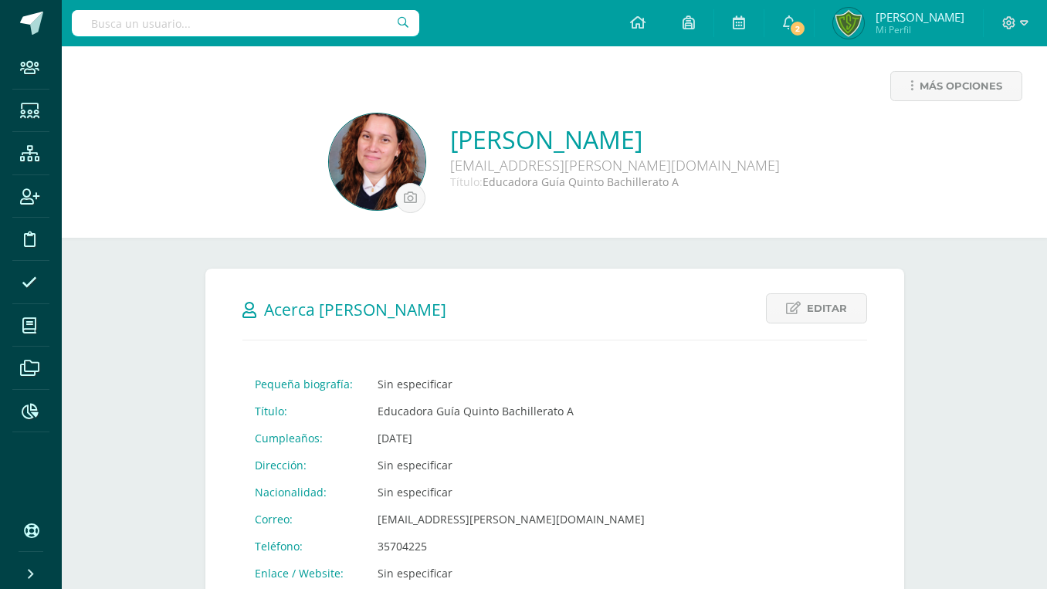
scroll to position [473, 0]
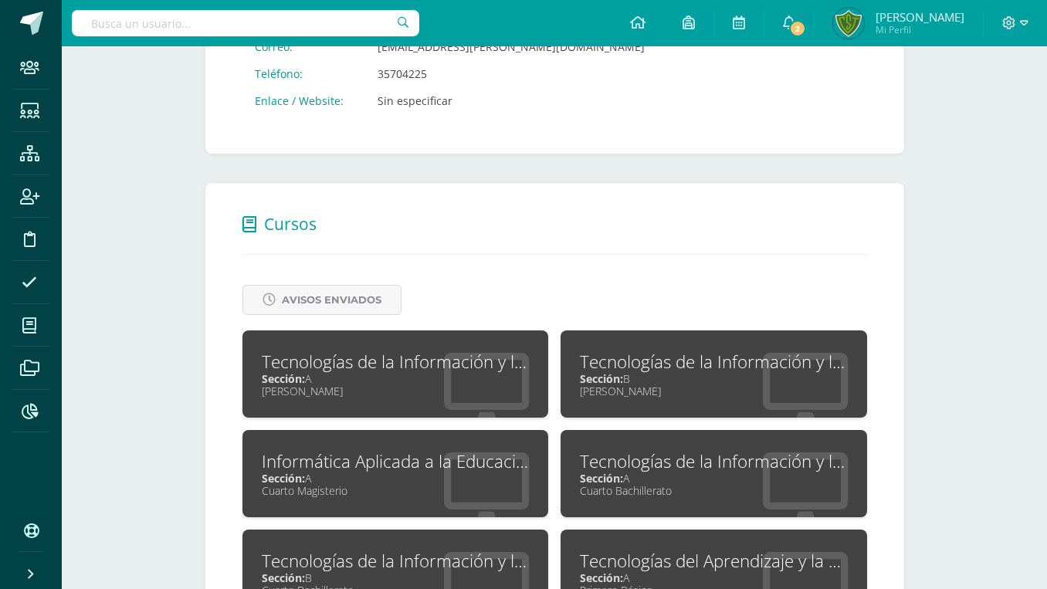
click at [634, 483] on div "Cuarto Bachillerato" at bounding box center [714, 490] width 268 height 15
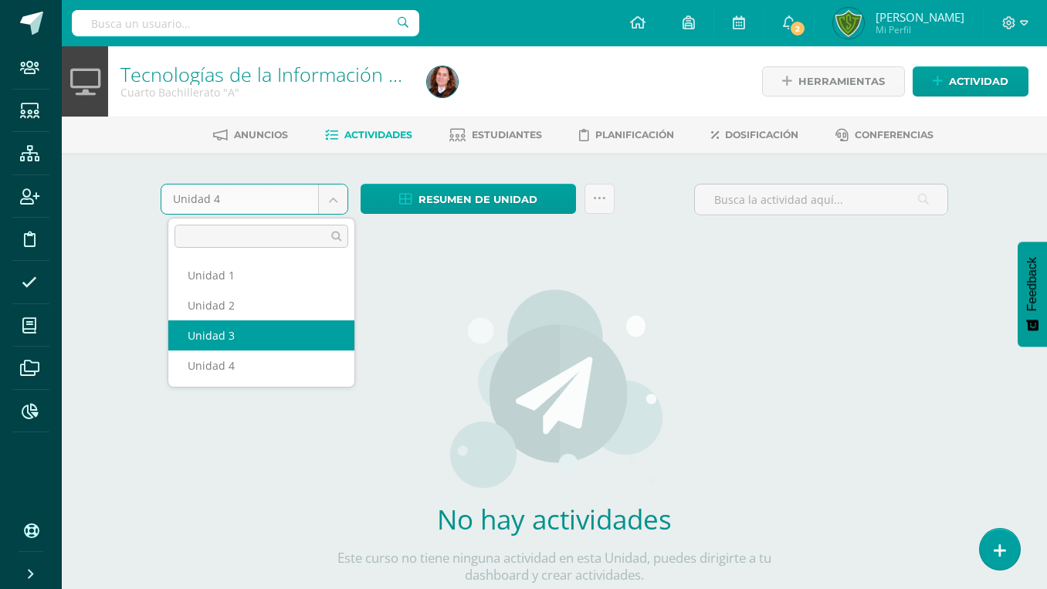
select select "Unidad 3"
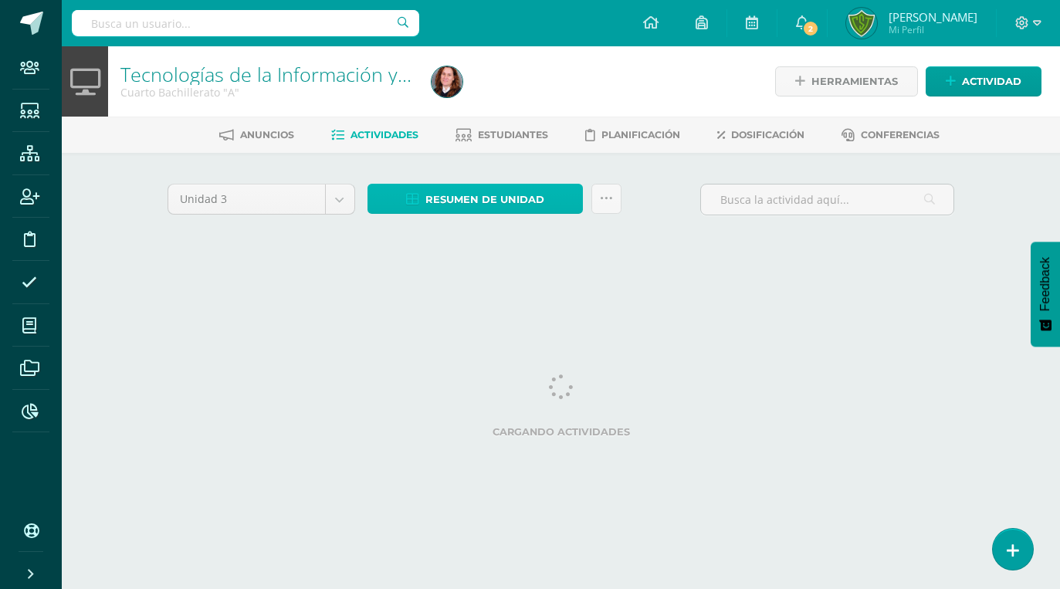
click at [432, 198] on span "Resumen de unidad" at bounding box center [485, 199] width 119 height 29
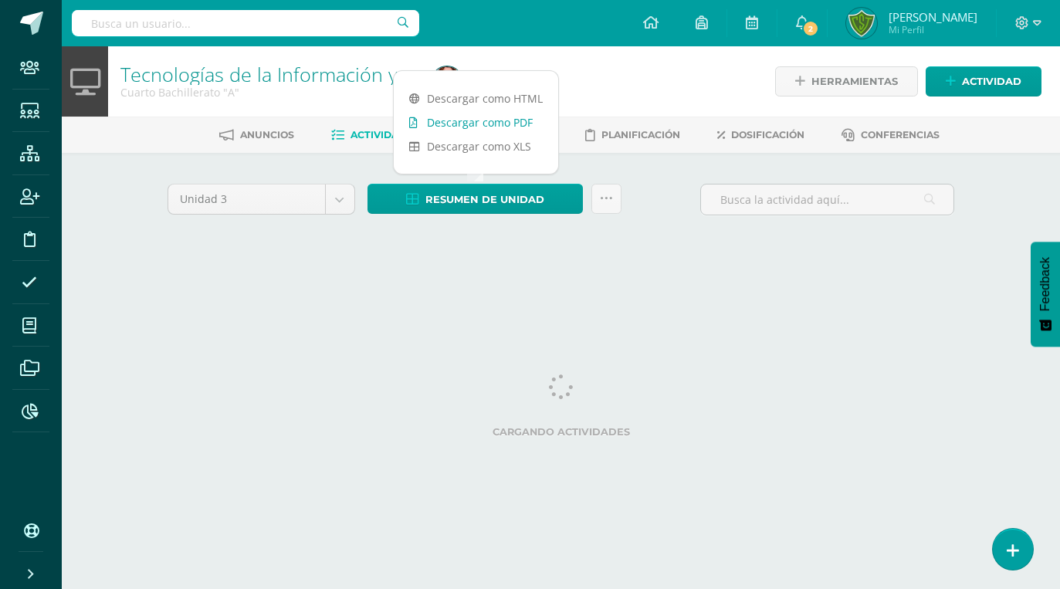
click at [467, 125] on link "Descargar como PDF" at bounding box center [476, 122] width 165 height 24
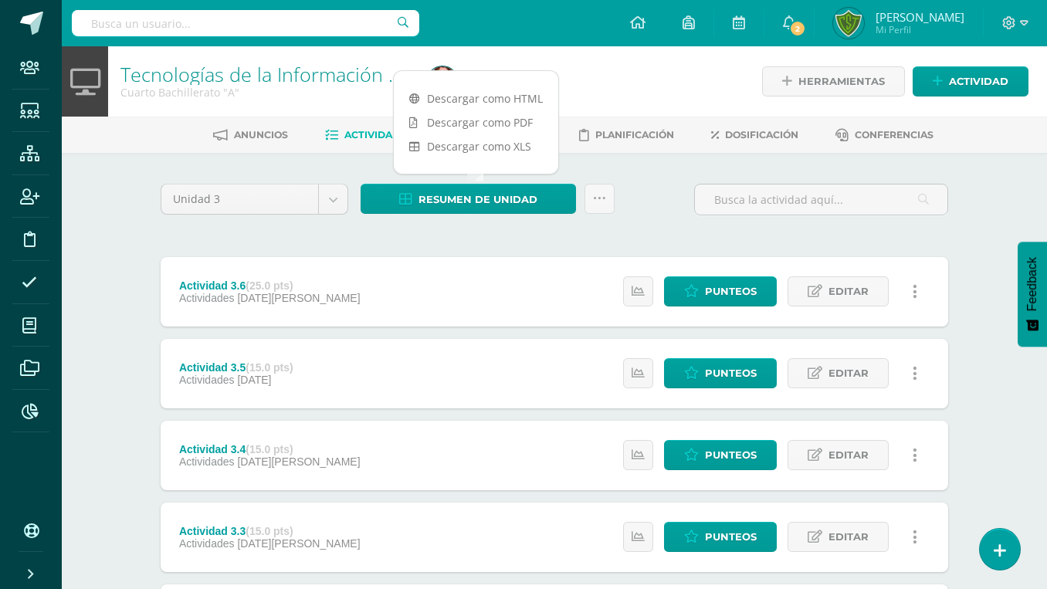
click at [587, 75] on div at bounding box center [577, 81] width 313 height 70
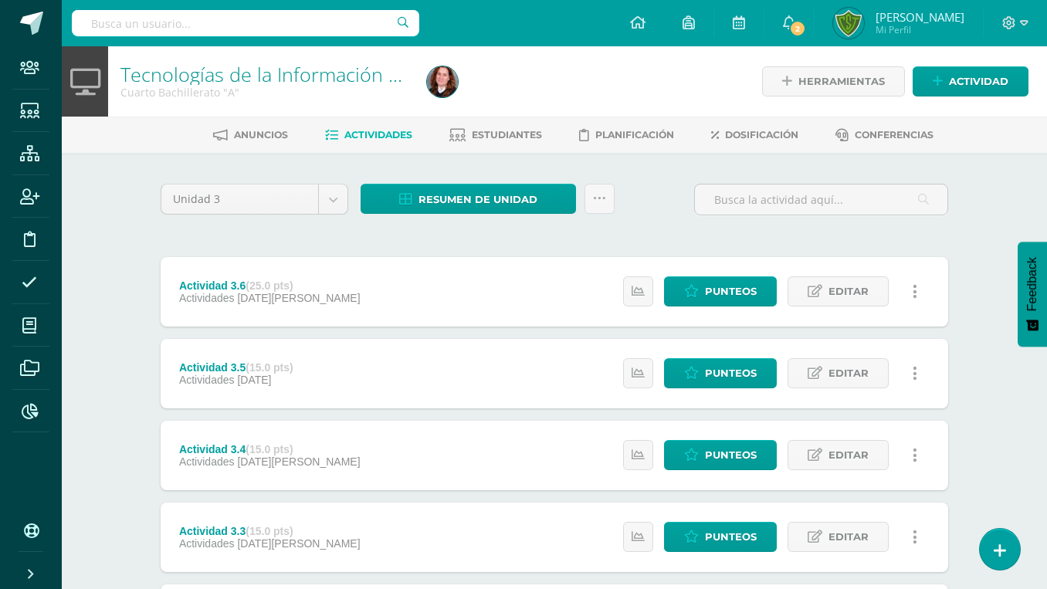
click at [440, 83] on img at bounding box center [442, 81] width 31 height 31
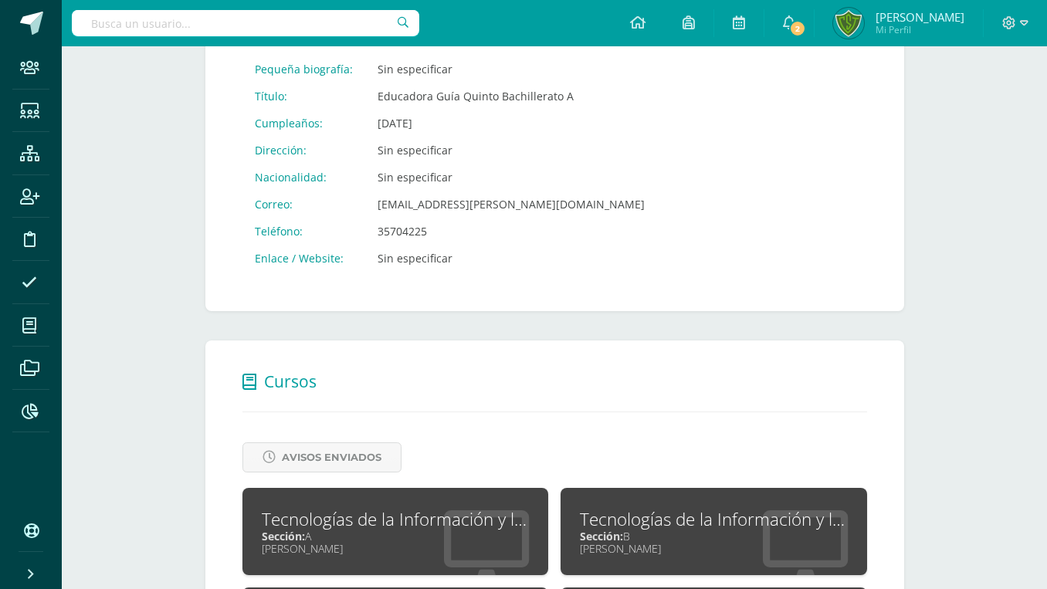
scroll to position [551, 0]
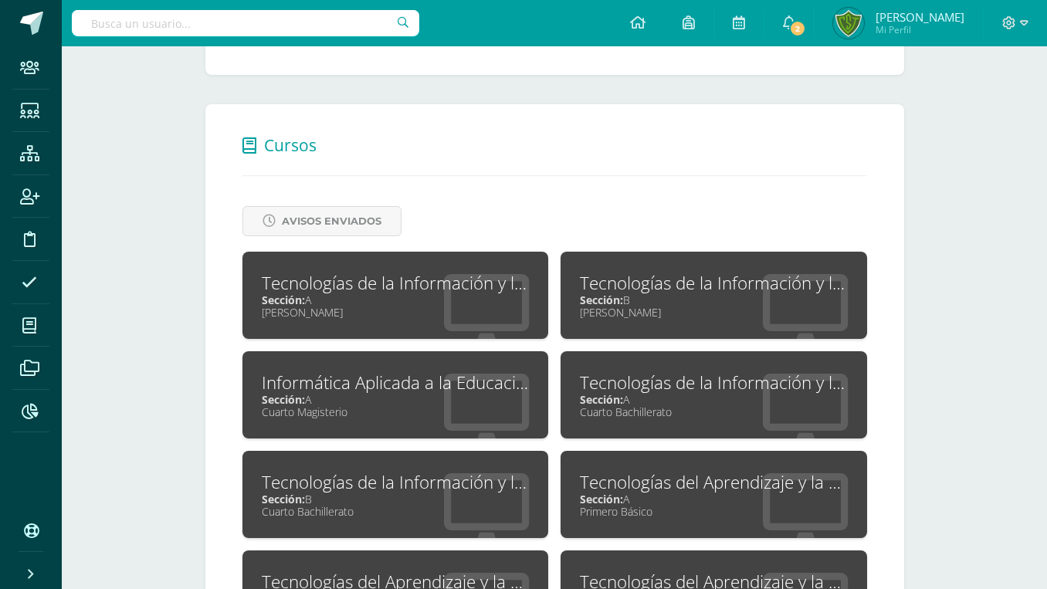
click at [391, 470] on div "Tecnologías de la Información y la Comunicación 4" at bounding box center [396, 482] width 268 height 24
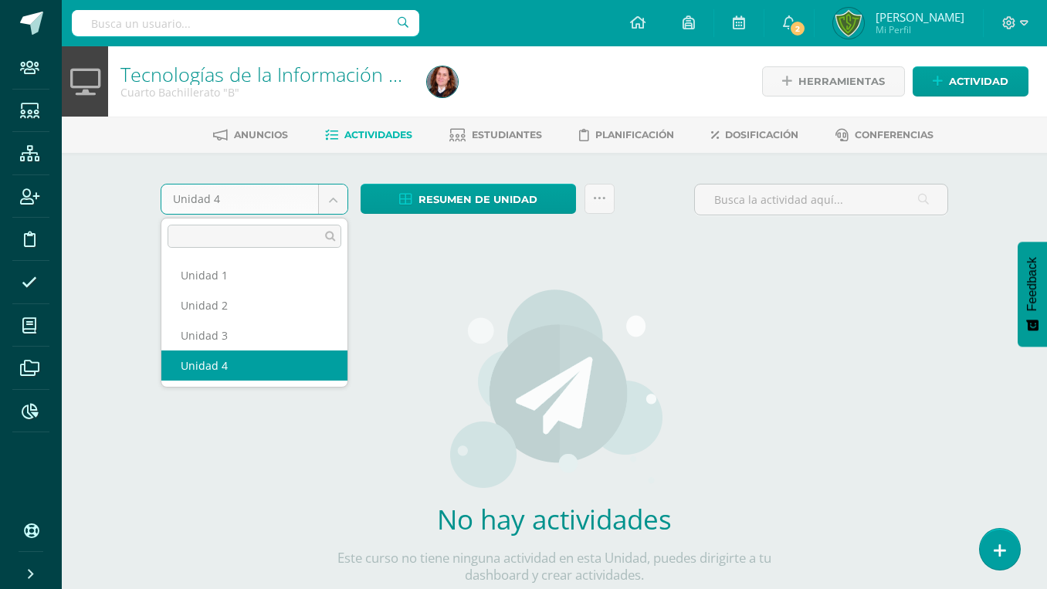
click at [186, 195] on body "Staff Estudiantes Estructura Inscripción Disciplina Asistencia Mis cursos Archi…" at bounding box center [523, 331] width 1047 height 663
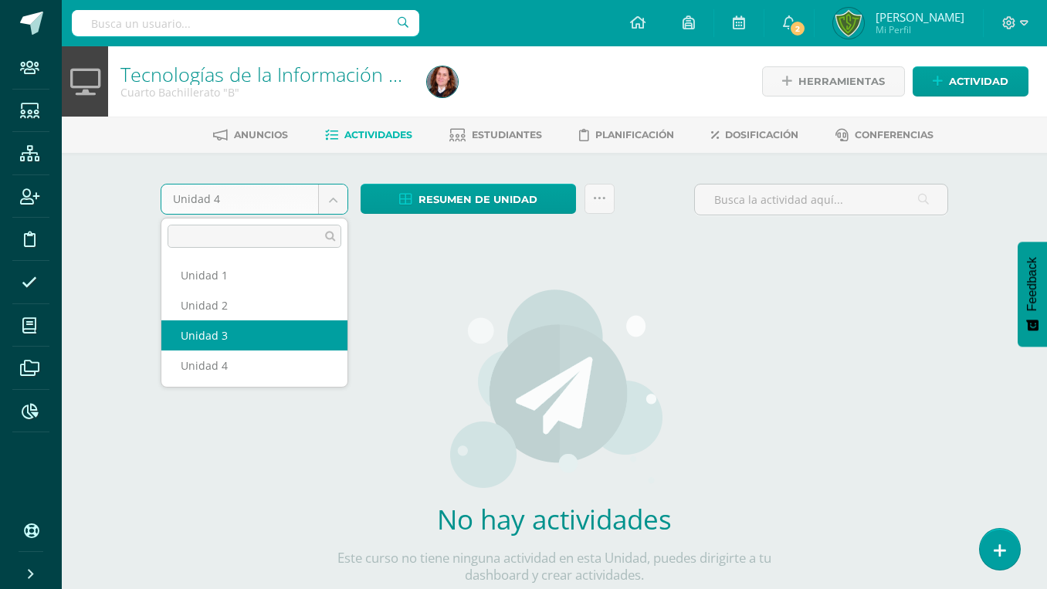
select select "Unidad 3"
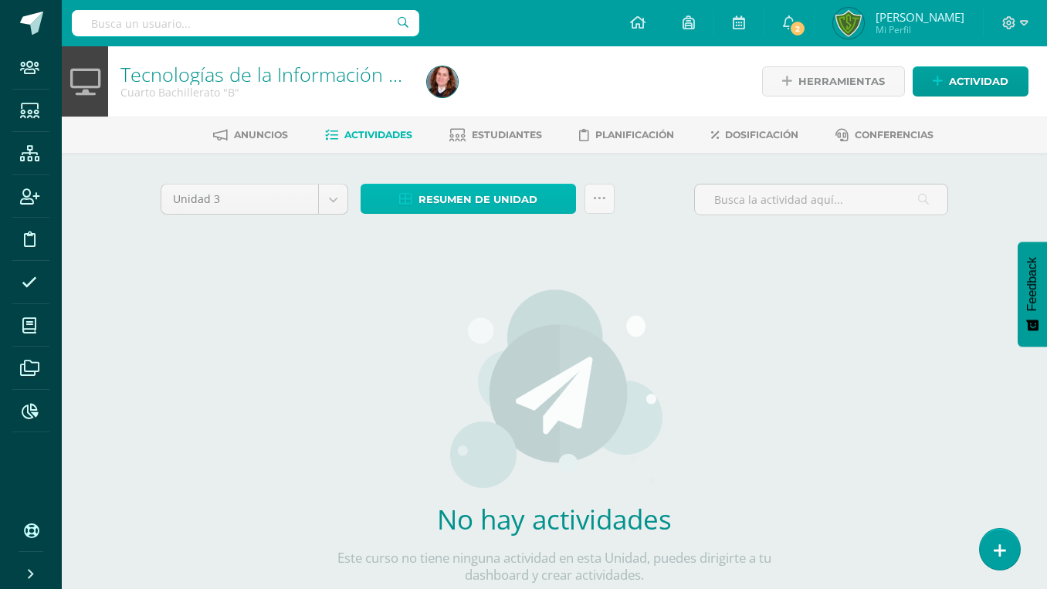
click at [432, 185] on span "Resumen de unidad" at bounding box center [478, 199] width 119 height 29
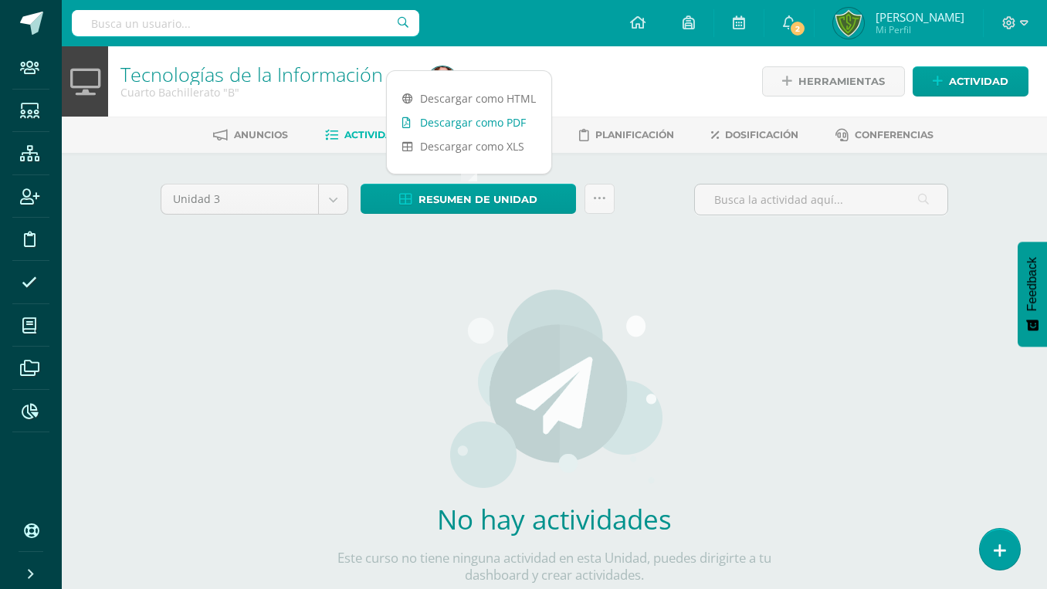
click at [445, 127] on link "Descargar como PDF" at bounding box center [469, 122] width 165 height 24
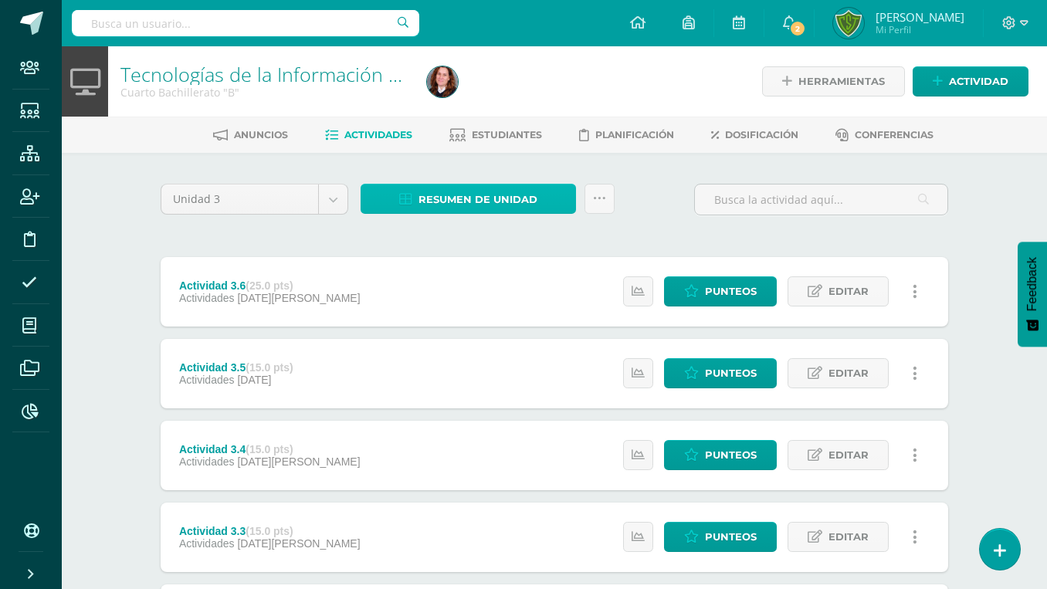
click at [433, 194] on span "Resumen de unidad" at bounding box center [478, 199] width 119 height 29
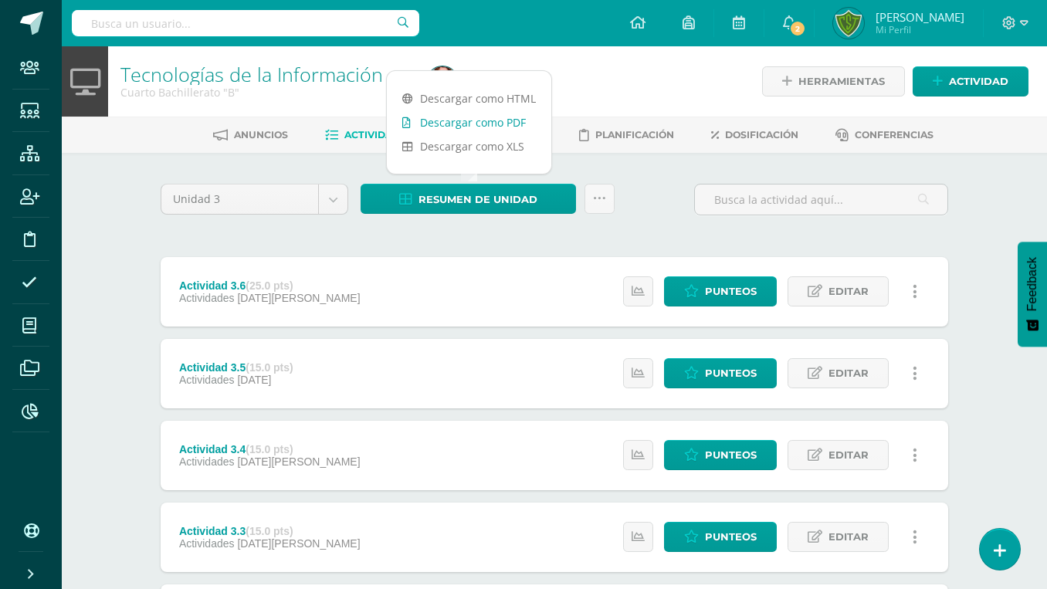
click at [436, 117] on link "Descargar como PDF" at bounding box center [469, 122] width 165 height 24
click at [589, 77] on div at bounding box center [577, 81] width 313 height 70
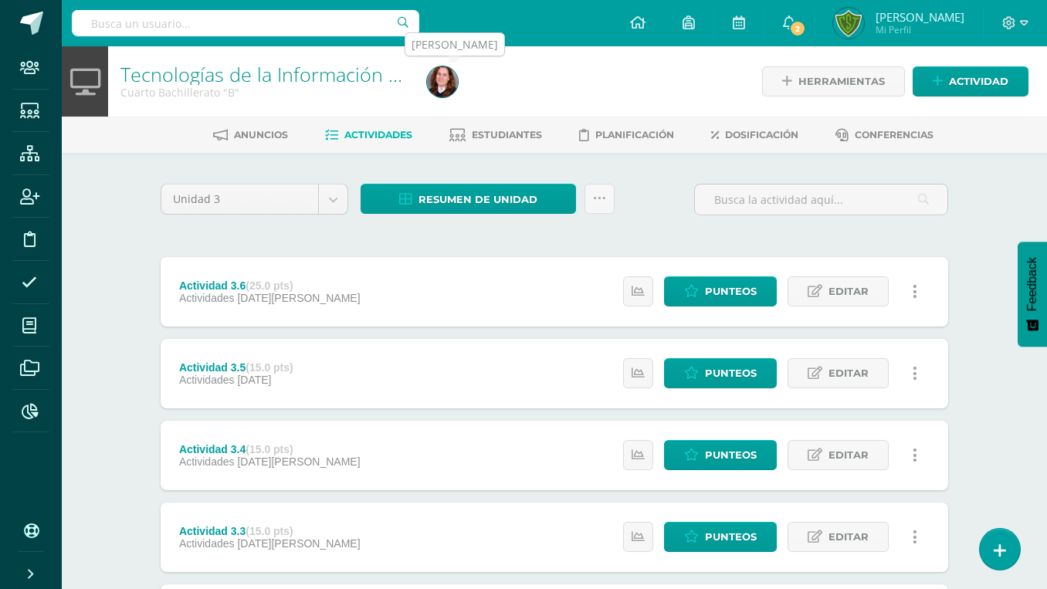
click at [435, 83] on img at bounding box center [442, 81] width 31 height 31
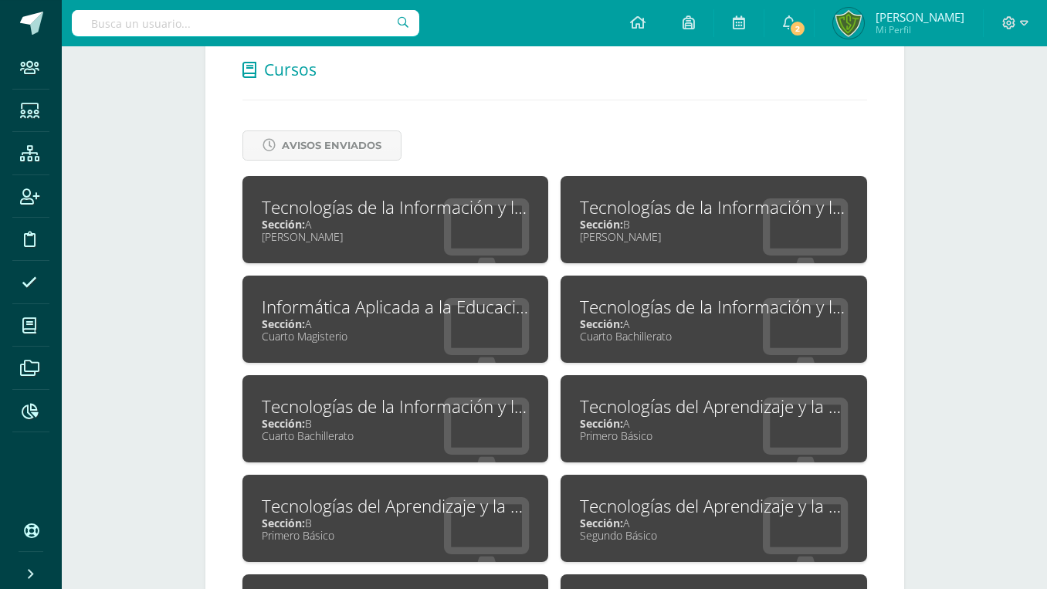
scroll to position [608, 0]
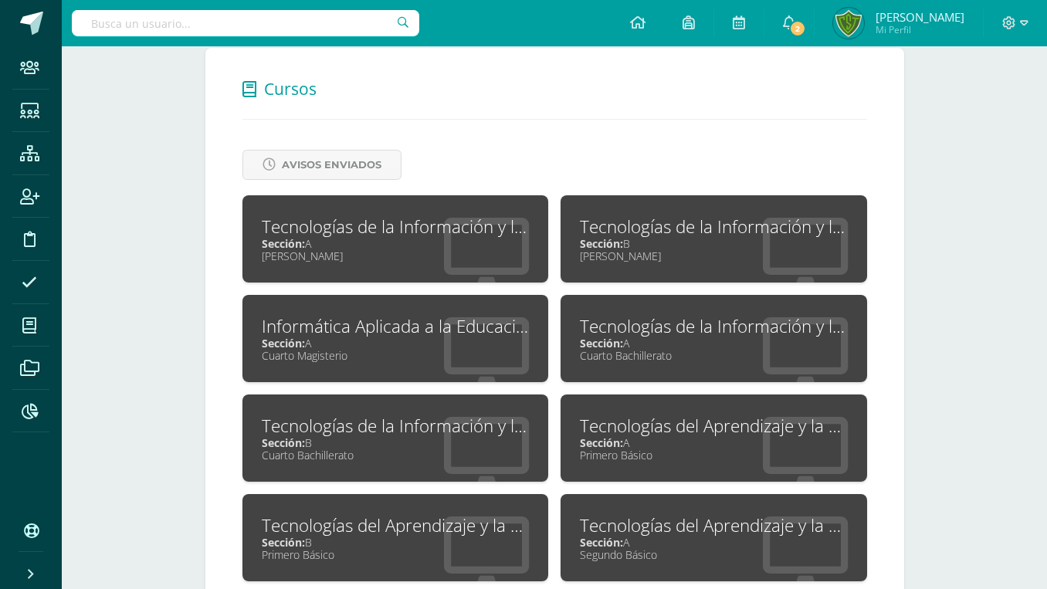
click at [322, 215] on div "Tecnologías de la Información y la Comunicación 5" at bounding box center [396, 227] width 268 height 24
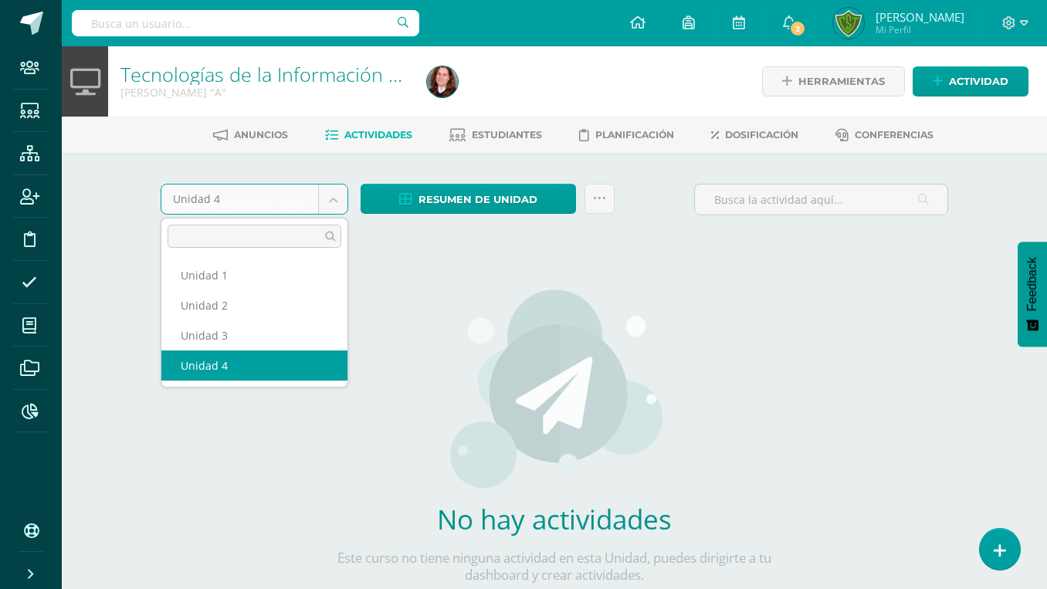
click at [189, 210] on body "Staff Estudiantes Estructura Inscripción Disciplina Asistencia Mis cursos Archi…" at bounding box center [523, 331] width 1047 height 663
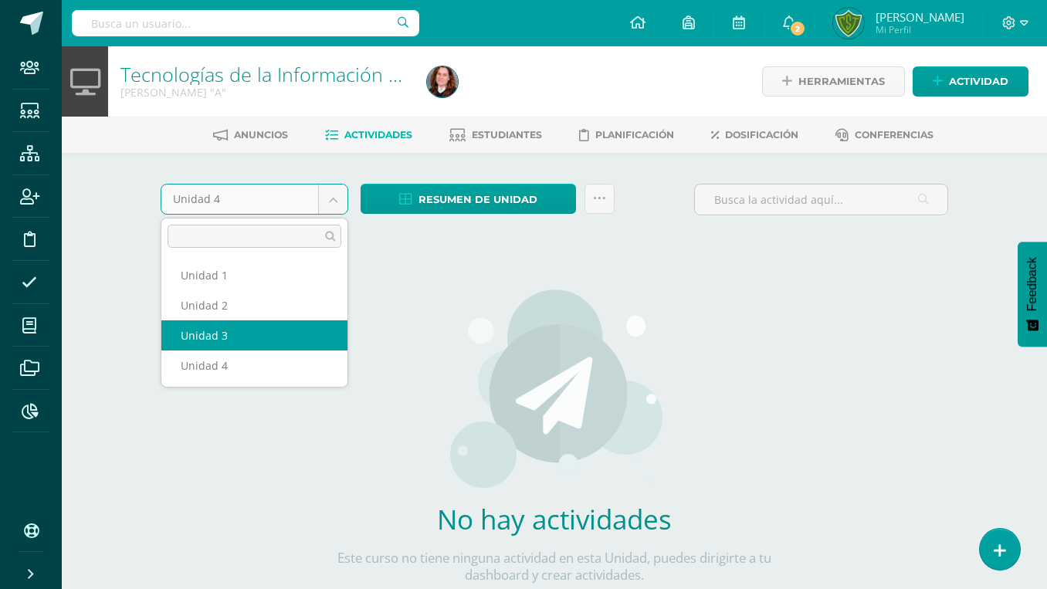
select select "Unidad 3"
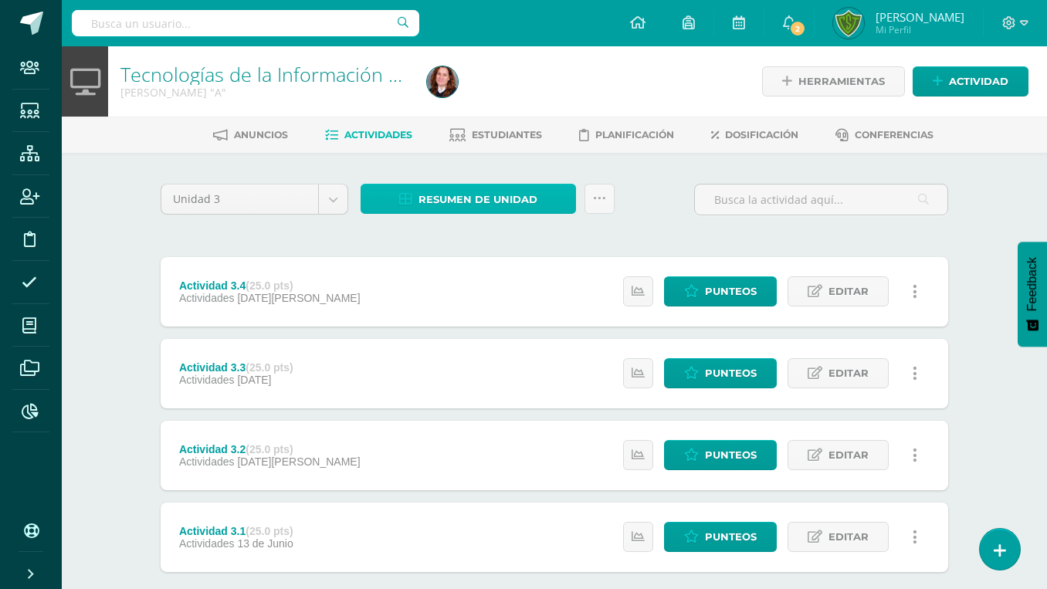
click at [428, 189] on span "Resumen de unidad" at bounding box center [478, 199] width 119 height 29
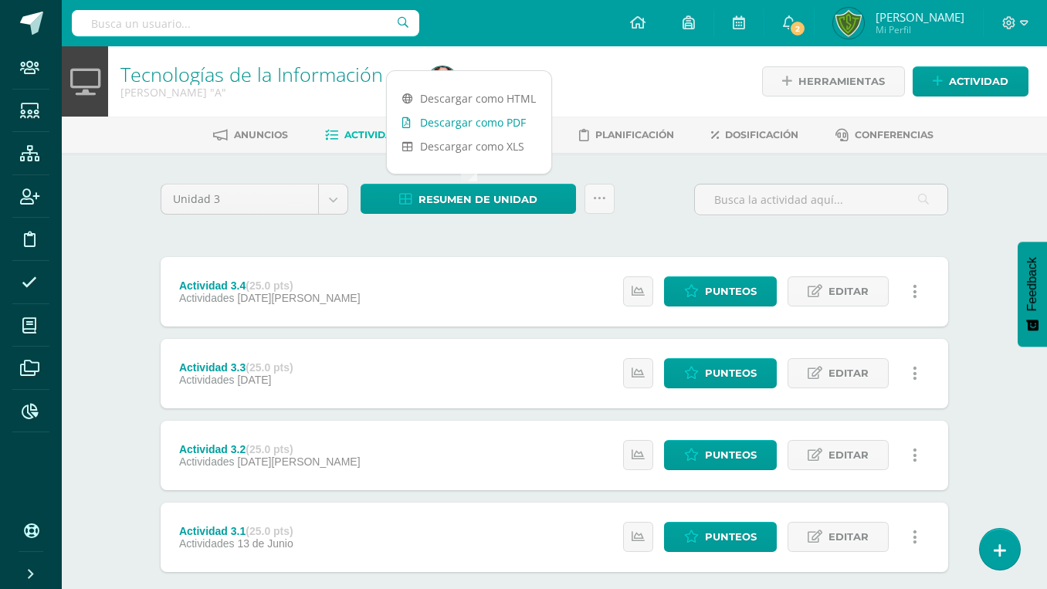
click at [437, 116] on link "Descargar como PDF" at bounding box center [469, 122] width 165 height 24
click at [652, 81] on div at bounding box center [577, 81] width 313 height 70
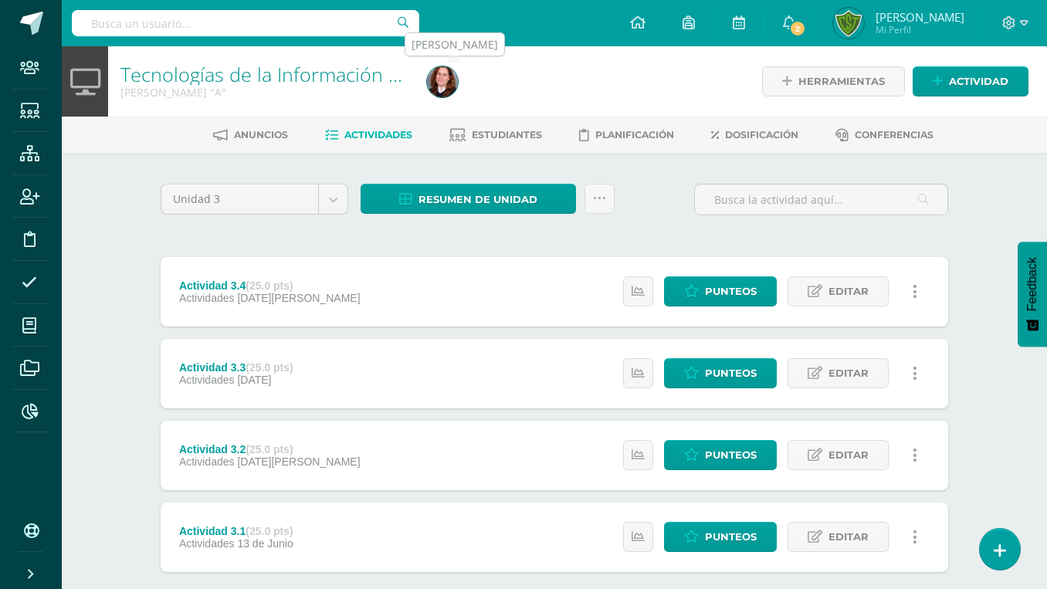
click at [440, 79] on img at bounding box center [442, 81] width 31 height 31
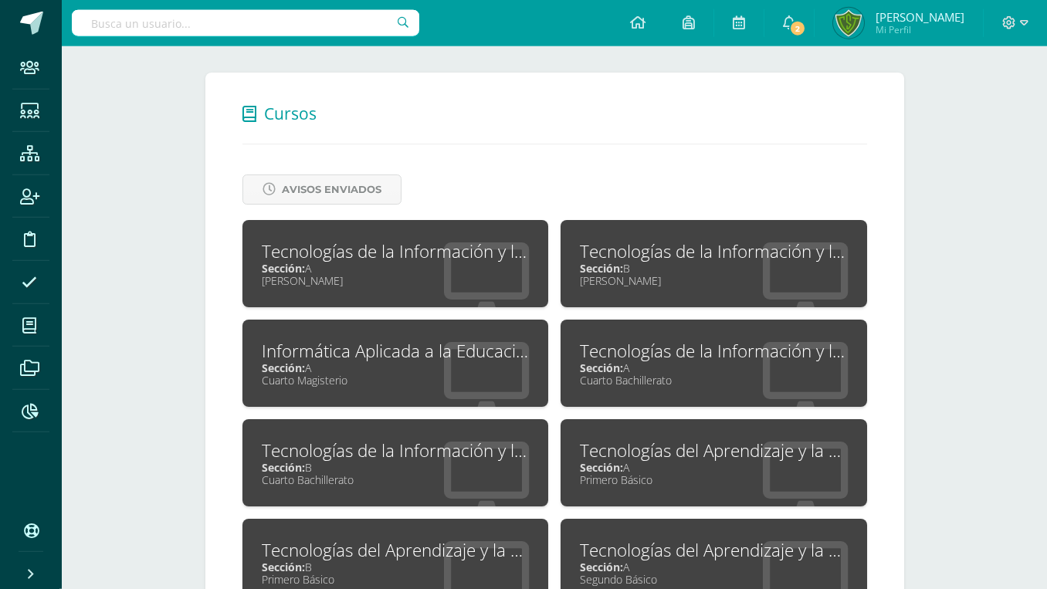
scroll to position [529, 0]
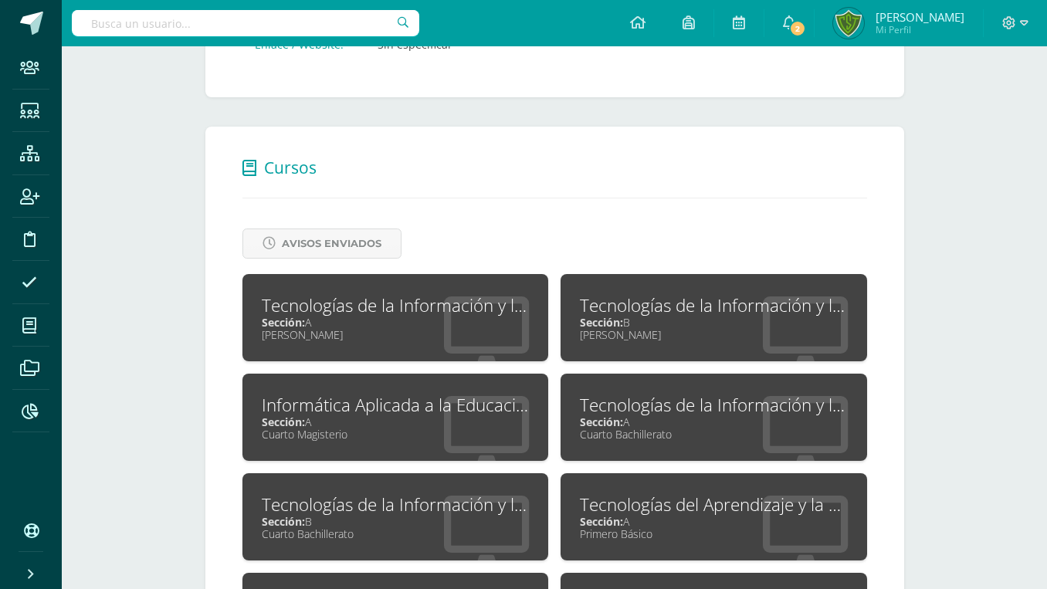
click at [604, 327] on div "[PERSON_NAME]" at bounding box center [714, 334] width 268 height 15
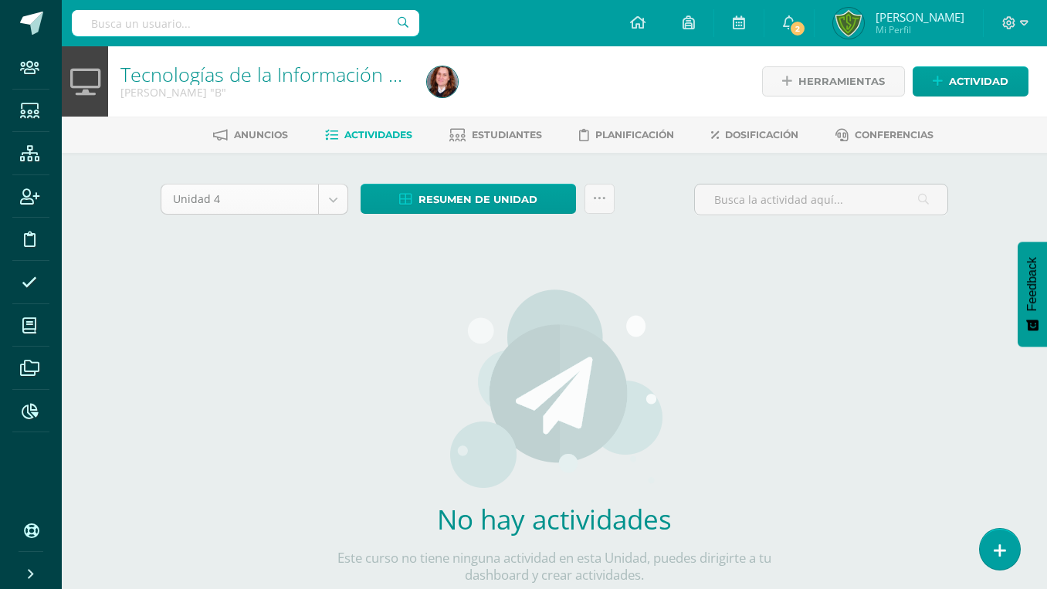
click at [234, 201] on body "Staff Estudiantes Estructura Inscripción Disciplina Asistencia Mis cursos Archi…" at bounding box center [523, 331] width 1047 height 663
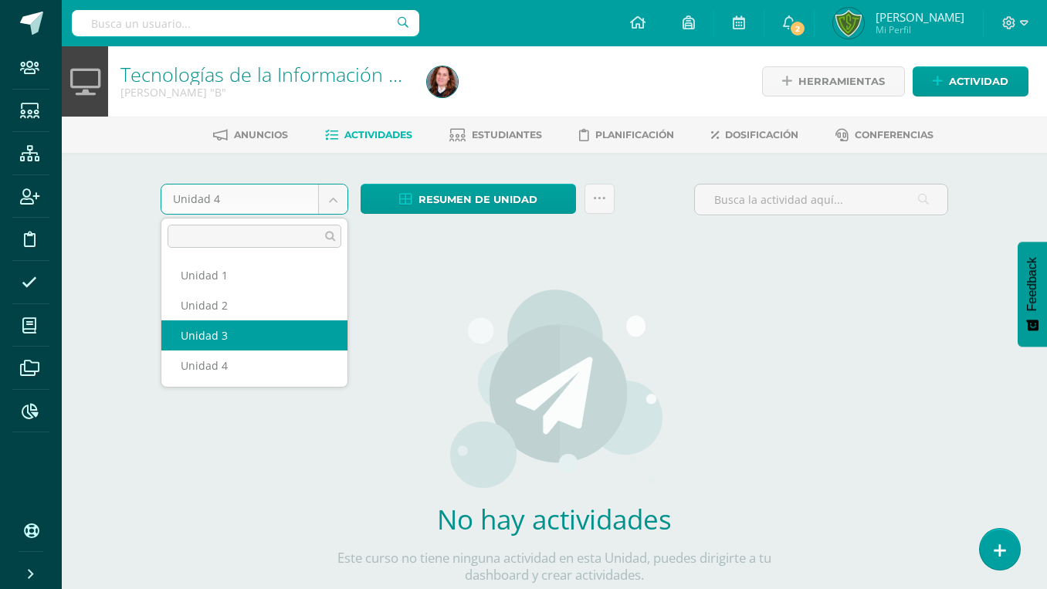
select select "Unidad 3"
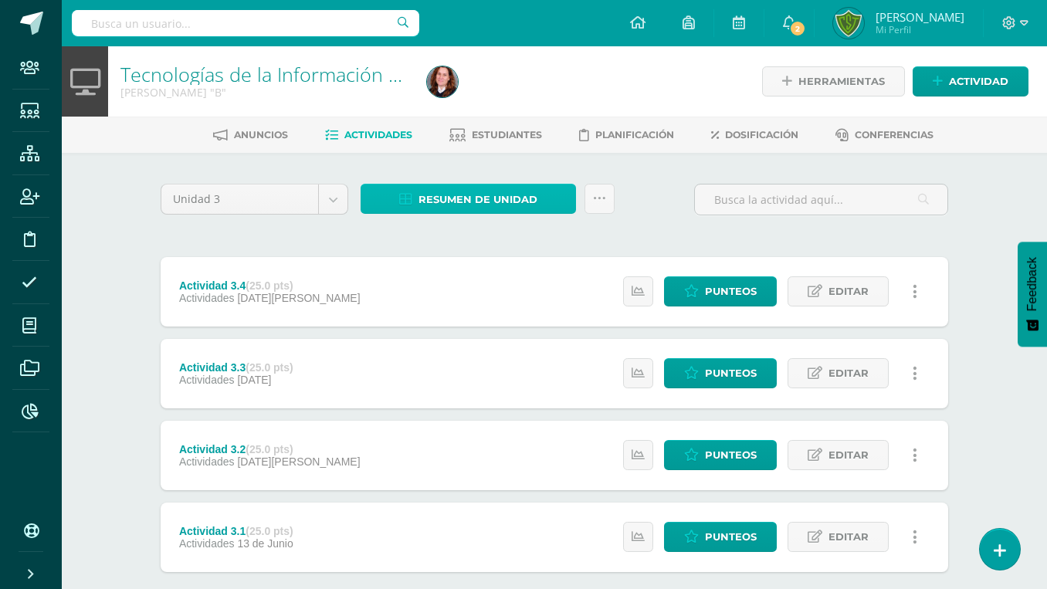
click at [453, 206] on span "Resumen de unidad" at bounding box center [478, 199] width 119 height 29
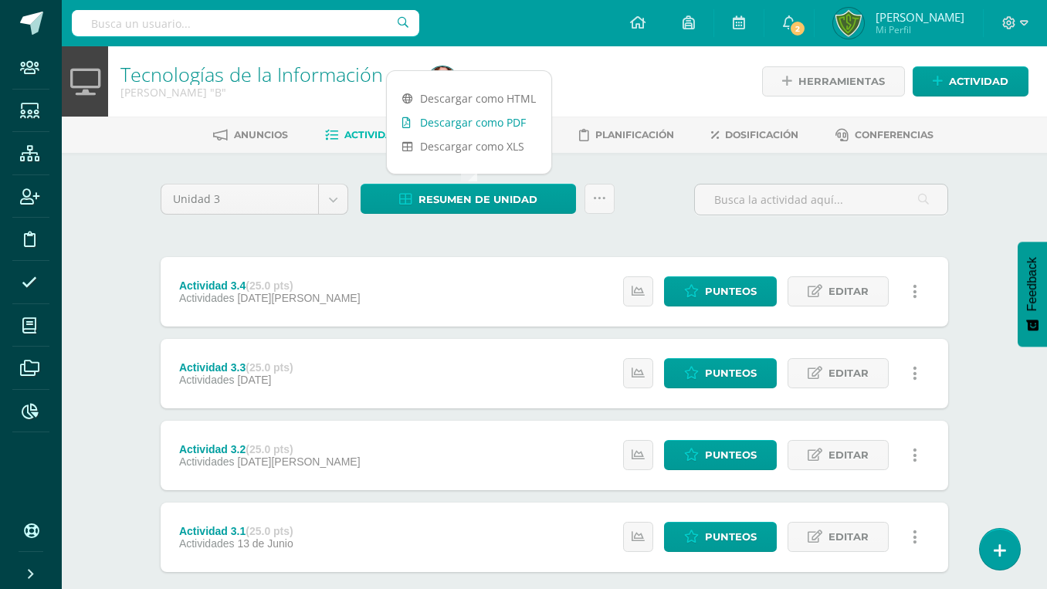
click at [457, 132] on link "Descargar como PDF" at bounding box center [469, 122] width 165 height 24
click at [592, 40] on div "Configuración Configuración del Colegio Cerrar sesión Heidy Karina Mi Perfil 2 …" at bounding box center [555, 23] width 986 height 46
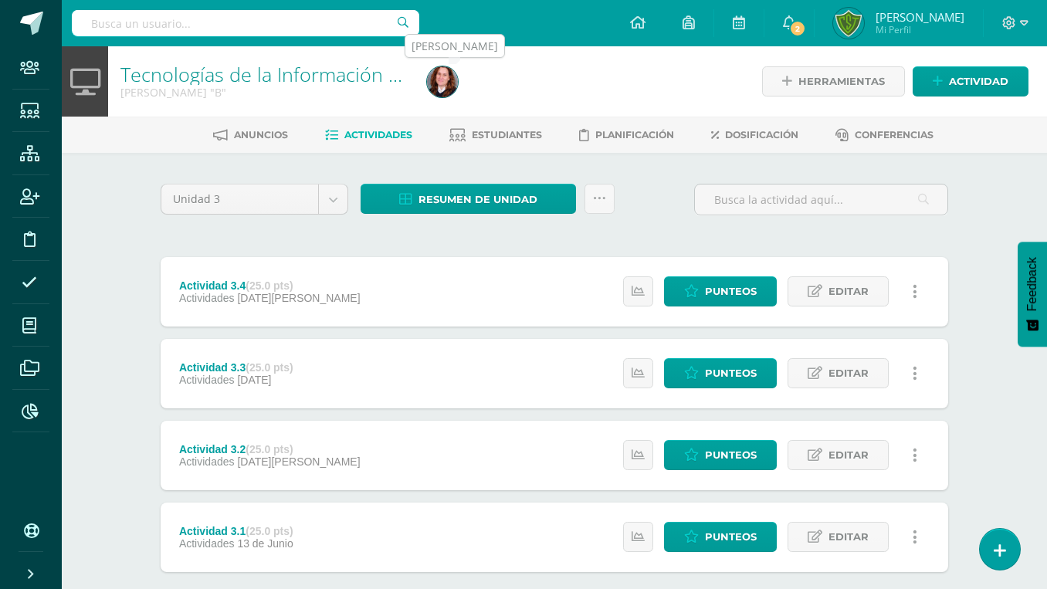
click at [446, 88] on img at bounding box center [442, 81] width 31 height 31
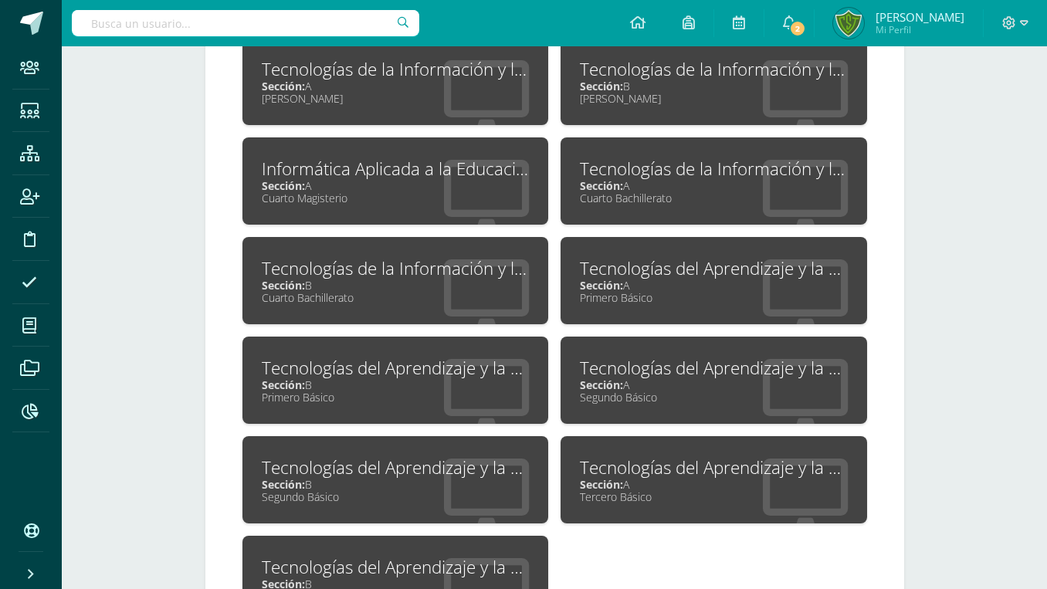
scroll to position [687, 0]
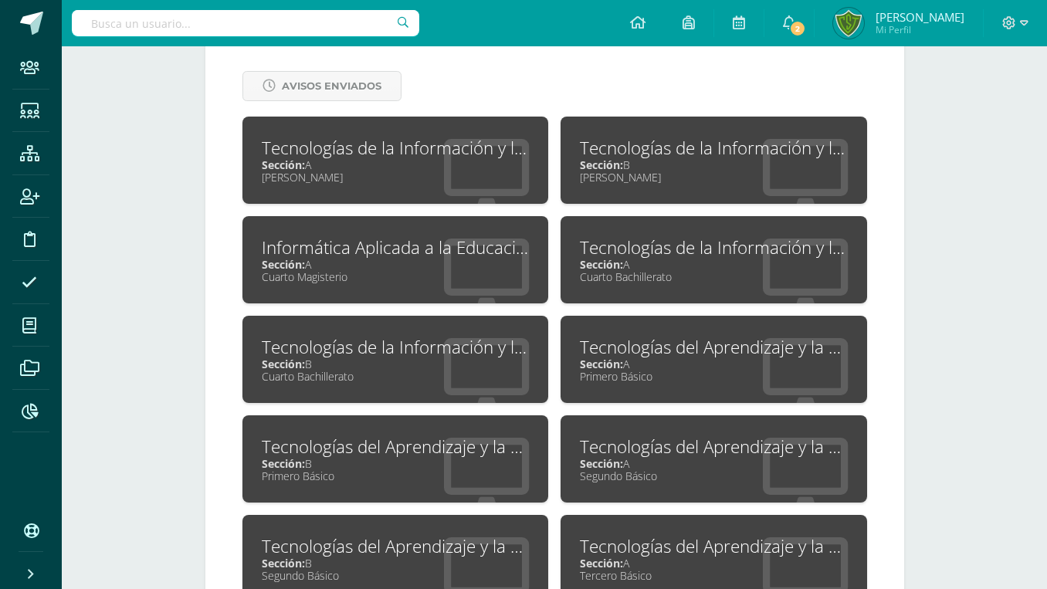
click at [380, 236] on div "Informática Aplicada a la Educación" at bounding box center [396, 248] width 268 height 24
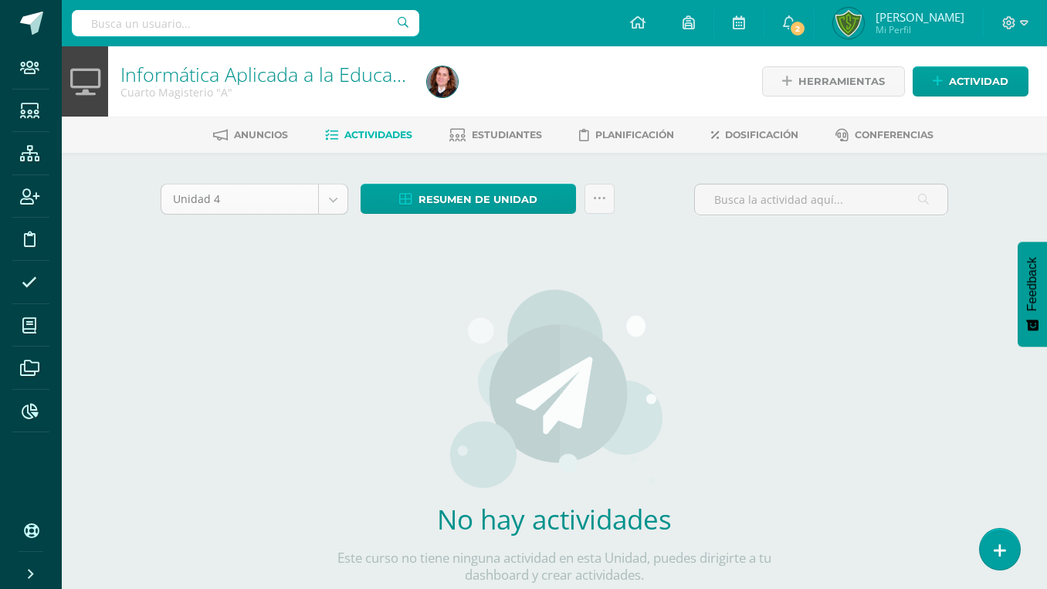
click at [264, 201] on body "Staff Estudiantes Estructura Inscripción Disciplina Asistencia Mis cursos Archi…" at bounding box center [523, 331] width 1047 height 663
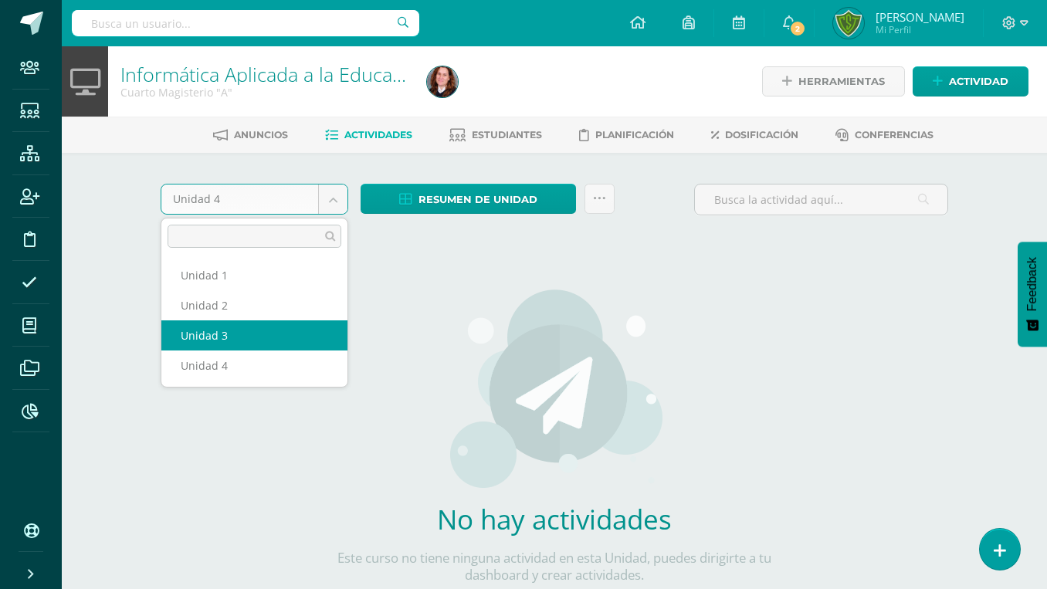
select select "Unidad 3"
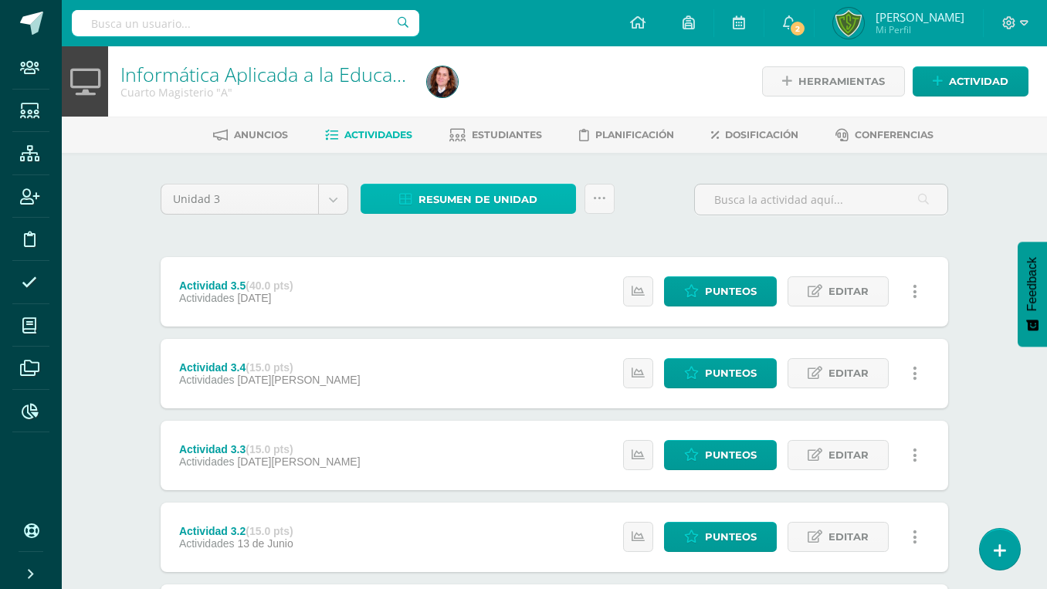
click at [444, 191] on span "Resumen de unidad" at bounding box center [478, 199] width 119 height 29
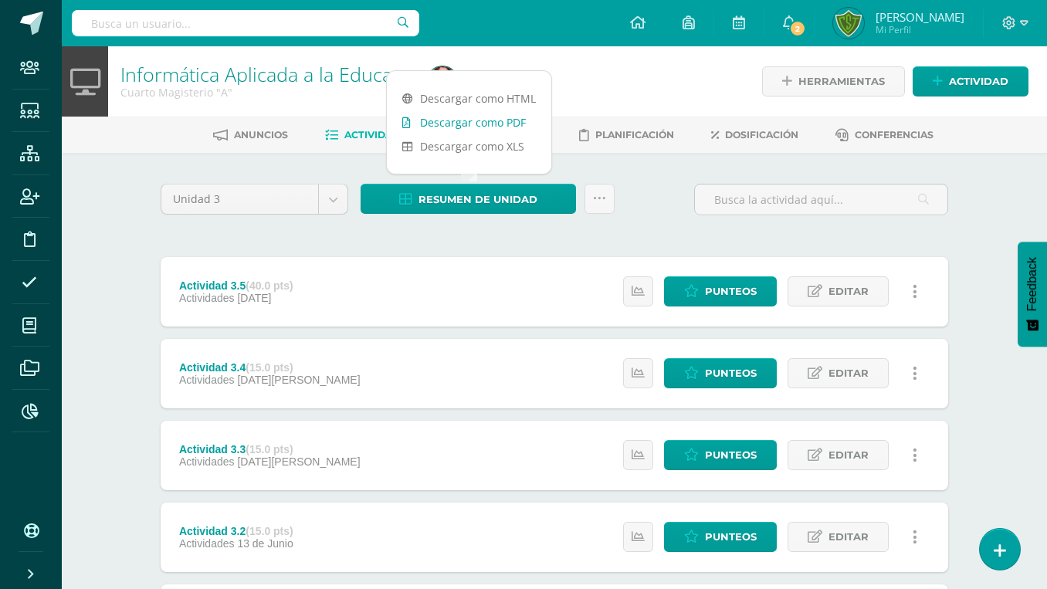
click at [460, 125] on link "Descargar como PDF" at bounding box center [469, 122] width 165 height 24
